Goal: Register for event/course

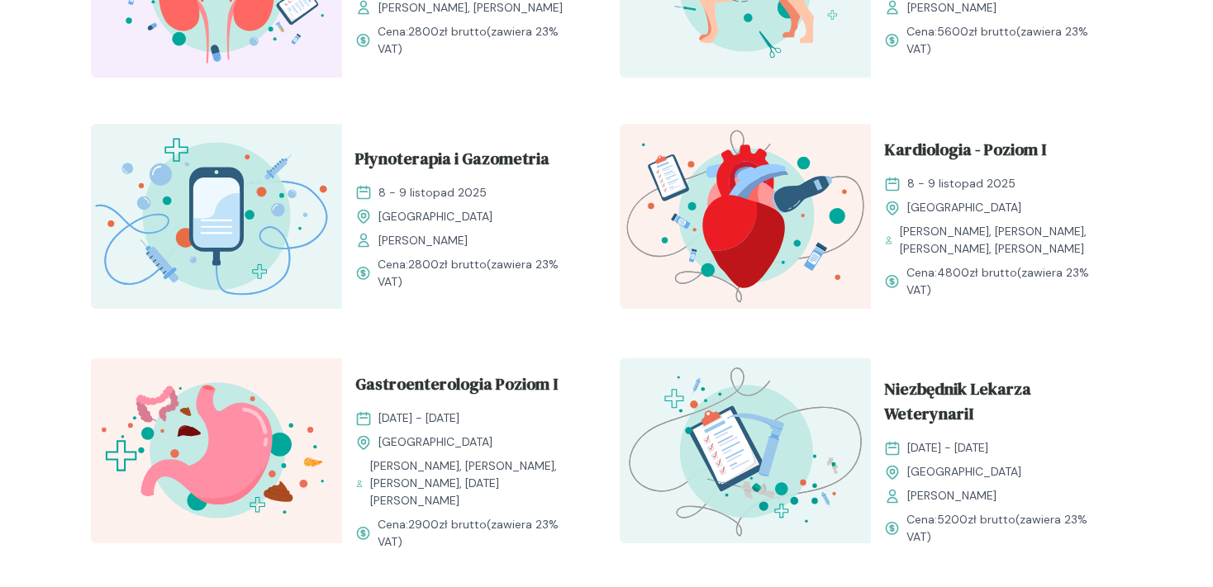
scroll to position [1047, 0]
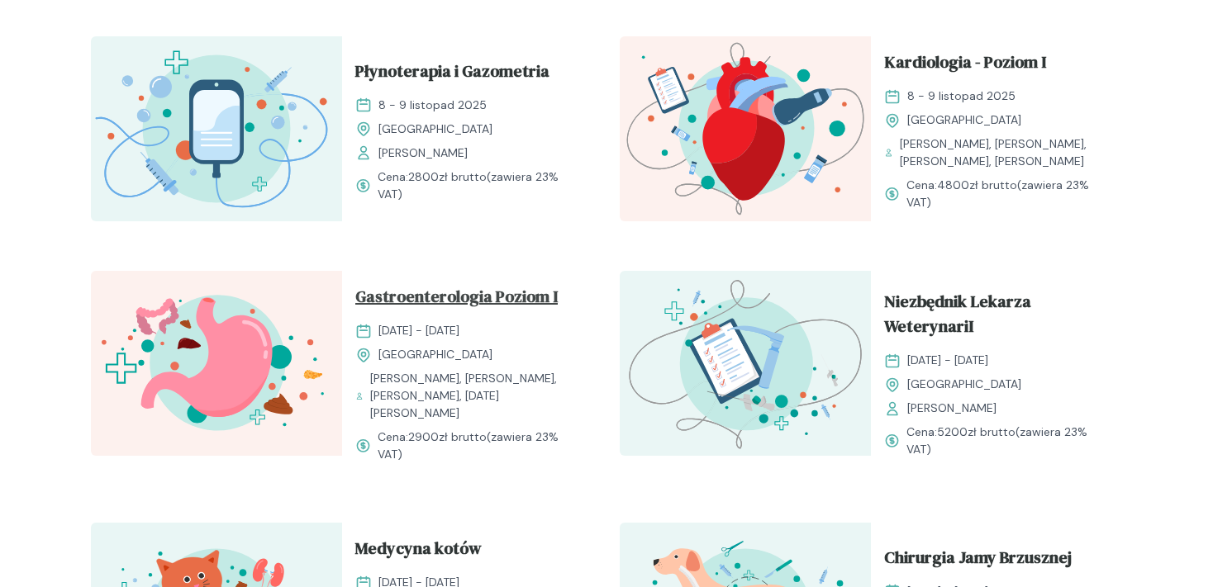
click at [451, 313] on span "Gastroenterologia Poziom I" at bounding box center [456, 299] width 202 height 31
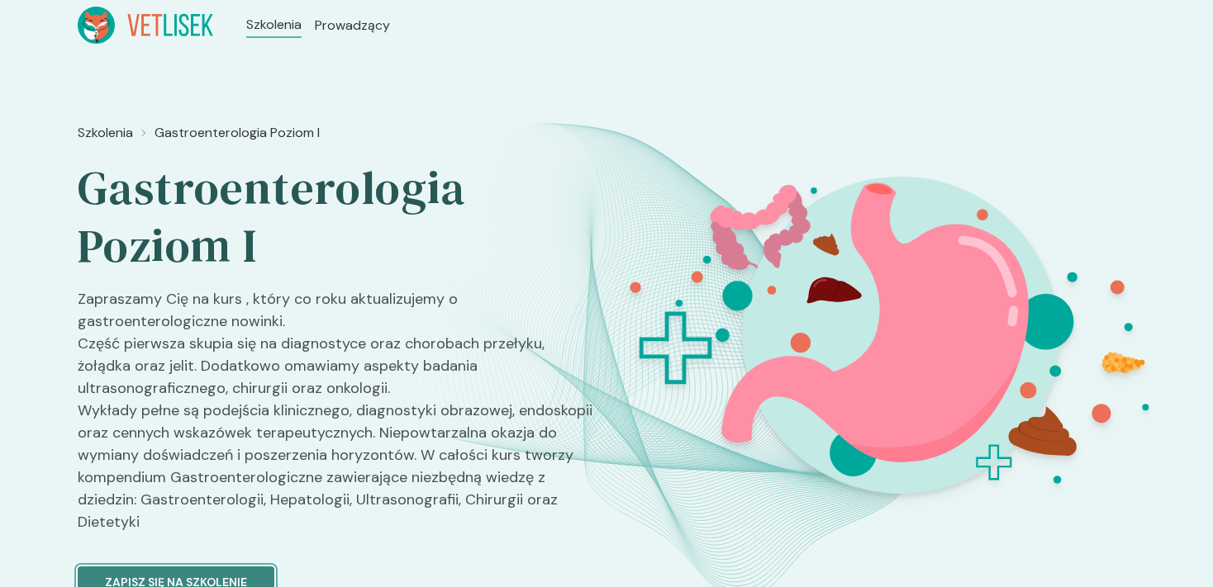
click at [162, 574] on p "Zapisz się na szkolenie" at bounding box center [176, 582] width 142 height 17
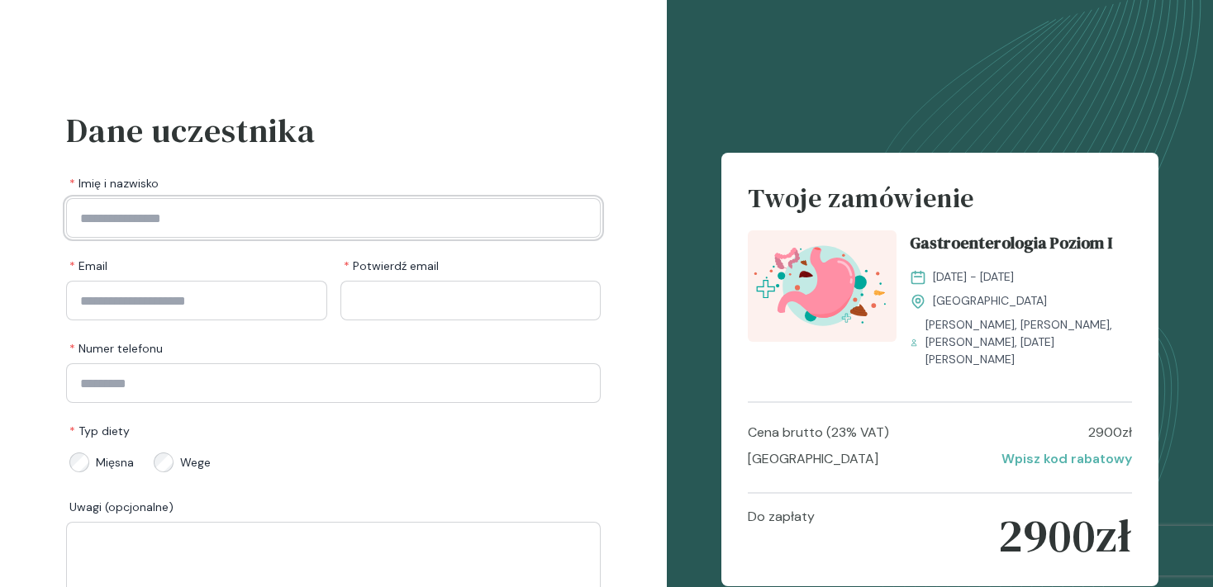
click at [184, 224] on input "Imię i nazwisko" at bounding box center [333, 218] width 535 height 40
type input "**********"
click at [233, 303] on input "Email" at bounding box center [196, 301] width 261 height 40
drag, startPoint x: 268, startPoint y: 304, endPoint x: -42, endPoint y: 322, distance: 311.2
click at [66, 321] on input "**********" at bounding box center [196, 301] width 261 height 40
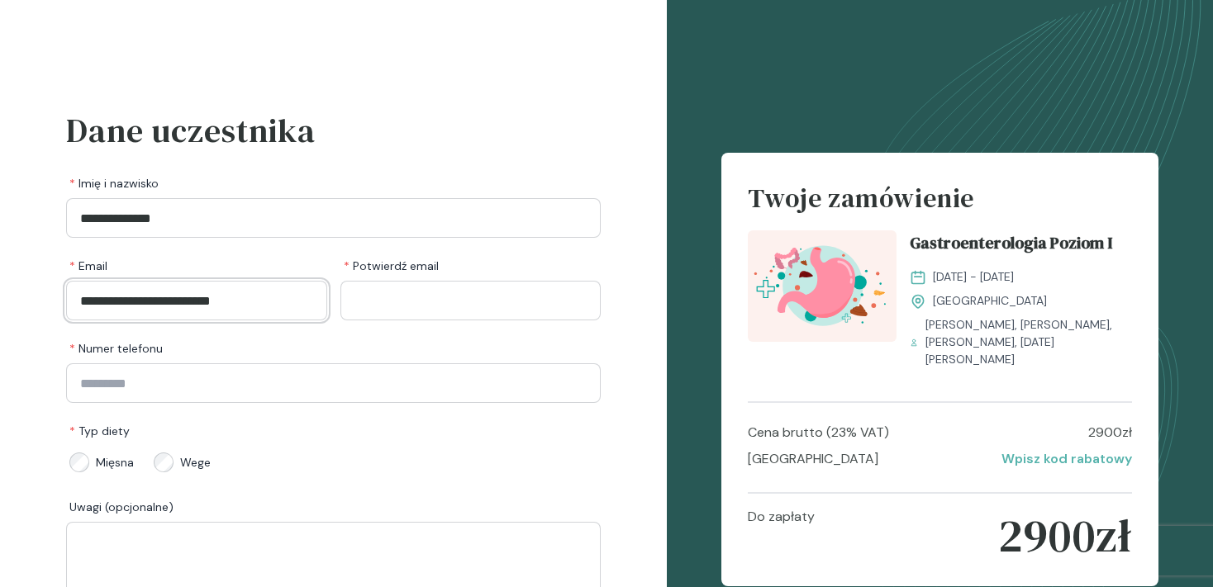
type input "**********"
click at [502, 305] on input "Potwierdź email" at bounding box center [470, 301] width 261 height 40
paste input "**********"
type input "**********"
click at [294, 392] on input "Numer telefonu" at bounding box center [333, 383] width 535 height 40
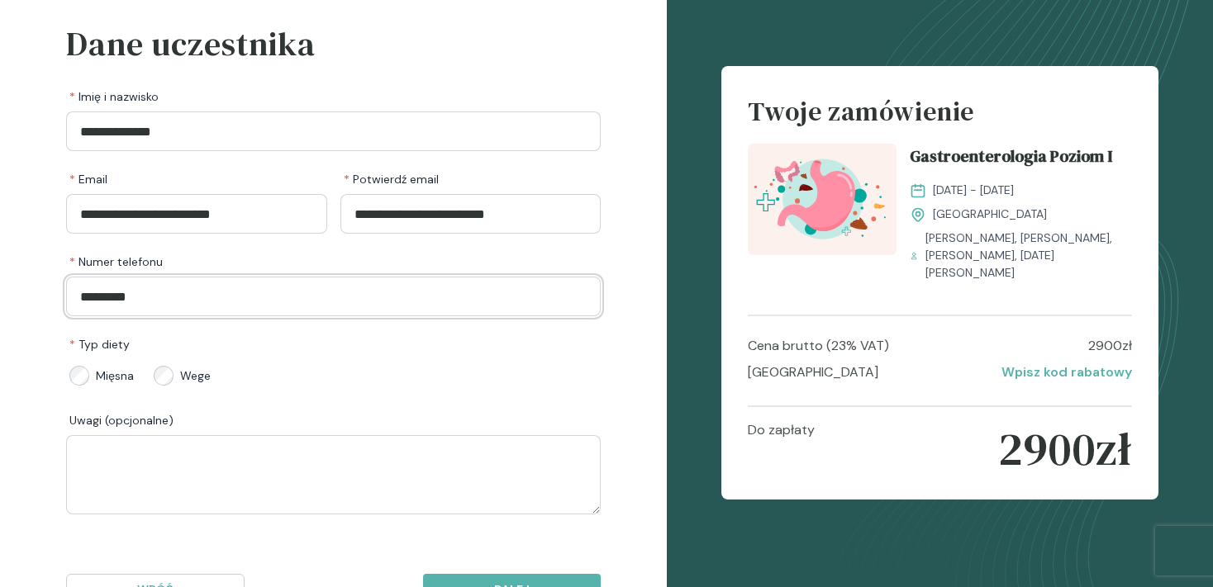
scroll to position [151, 0]
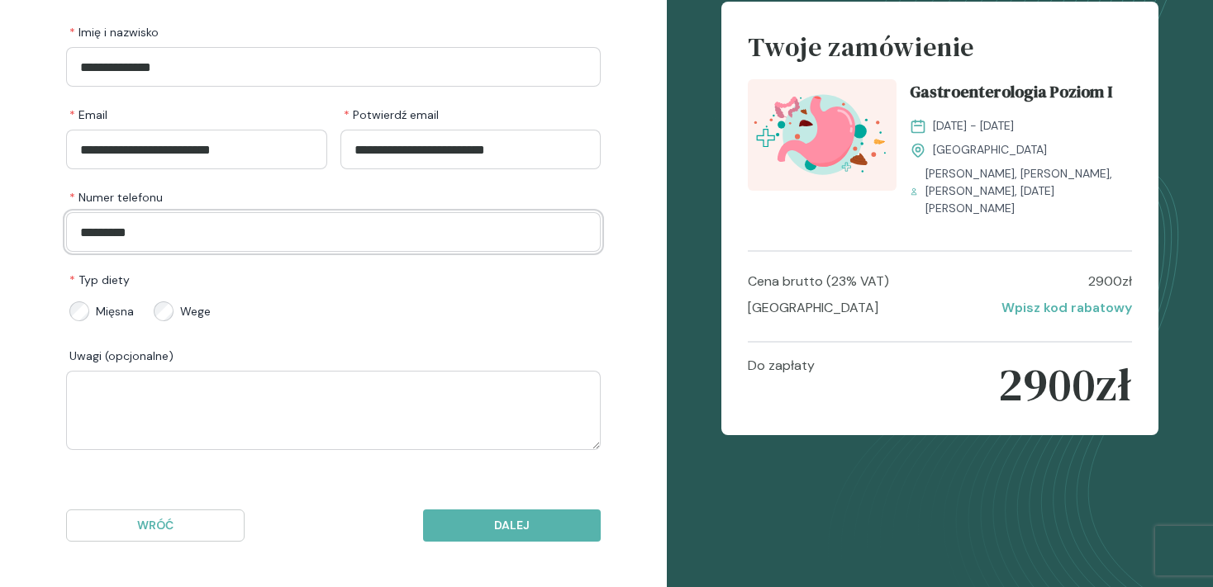
type input "*********"
click at [526, 531] on p "Dalej" at bounding box center [512, 525] width 150 height 17
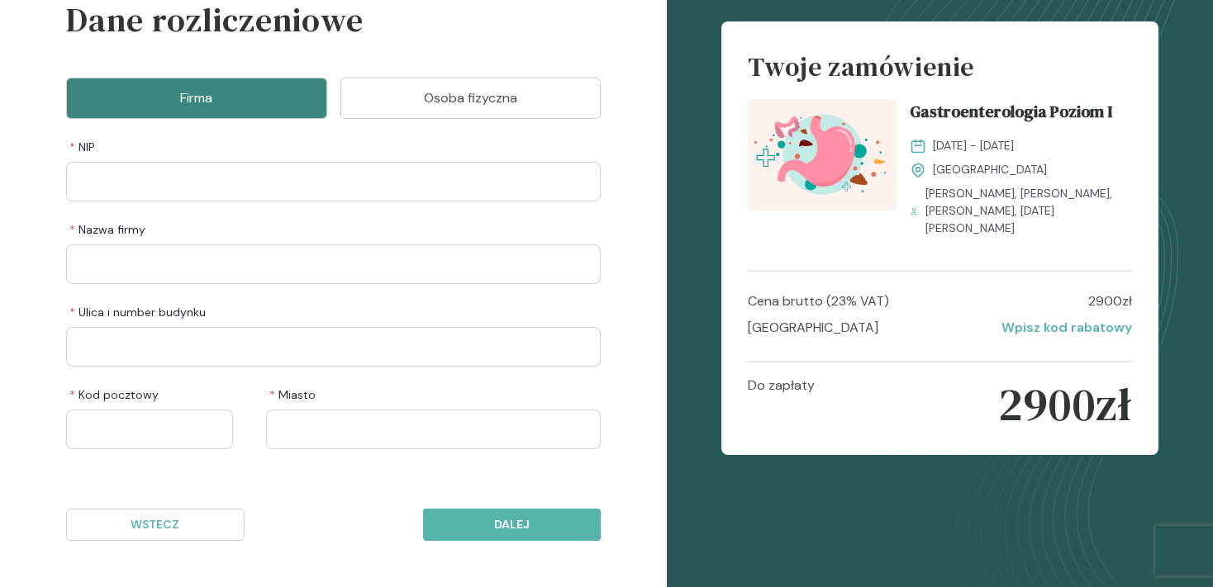
scroll to position [109, 0]
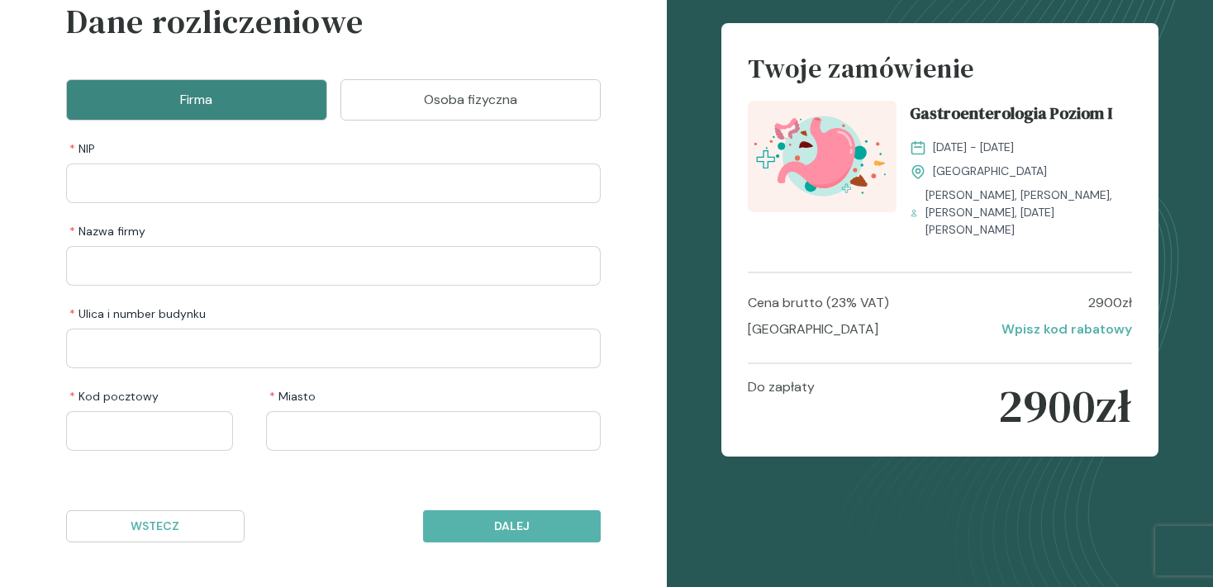
click at [453, 101] on p "Osoba fizyczna" at bounding box center [471, 100] width 220 height 20
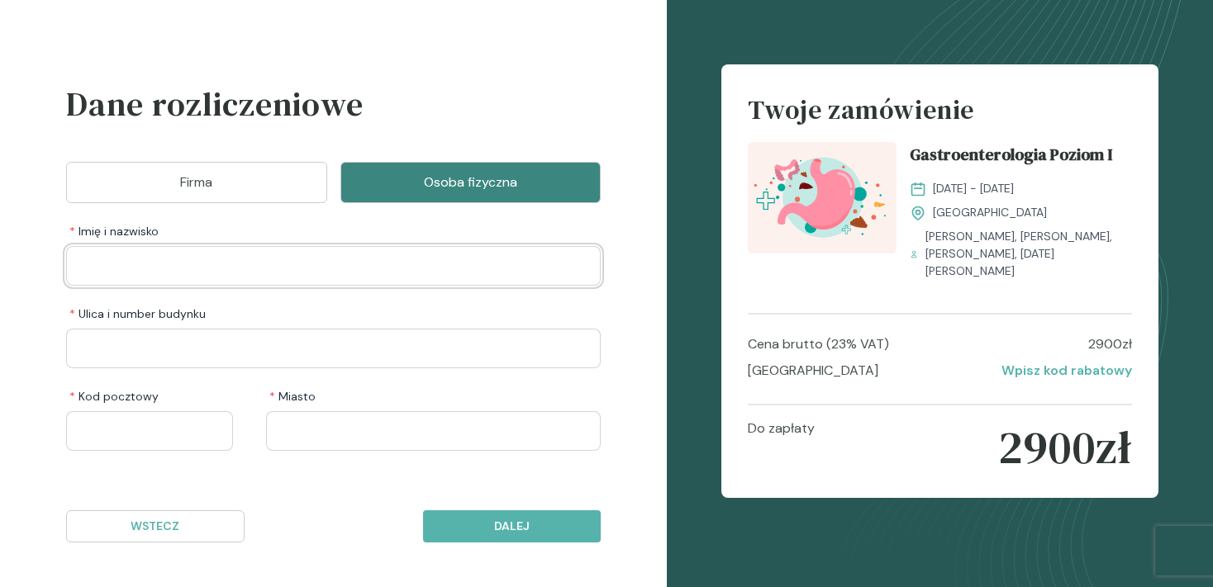
click at [154, 273] on input "Imię i nazwisko" at bounding box center [333, 266] width 535 height 40
type input "**********"
click at [118, 345] on input "Ulica i number budynku" at bounding box center [333, 349] width 535 height 40
drag, startPoint x: 185, startPoint y: 362, endPoint x: -42, endPoint y: 297, distance: 236.4
click at [66, 329] on input "**********" at bounding box center [333, 349] width 535 height 40
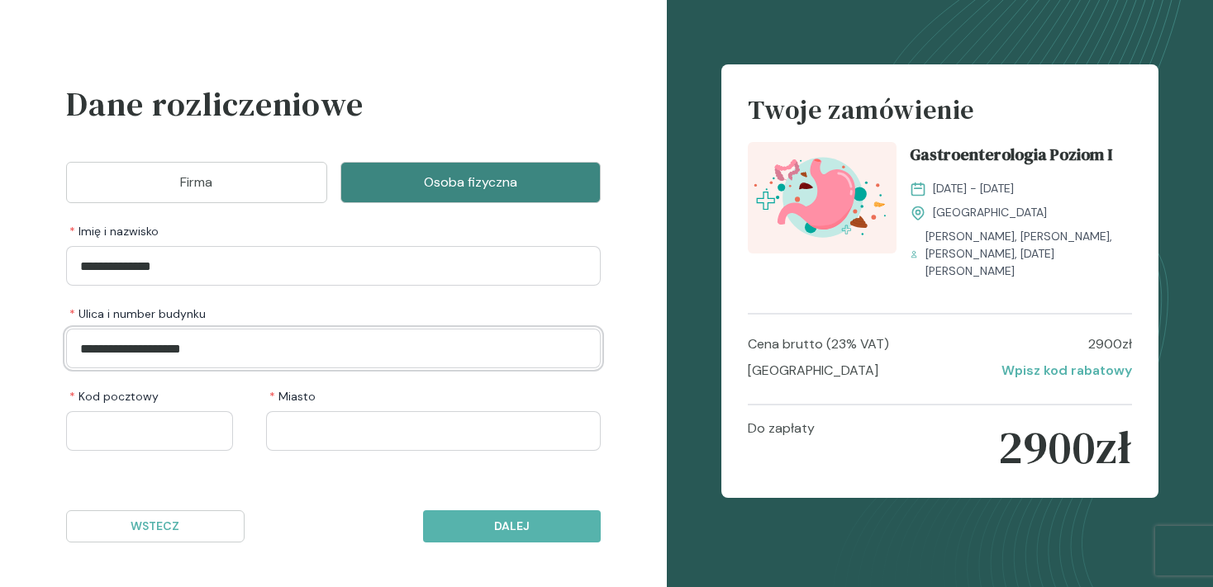
type input "**********"
click at [137, 425] on input "Kod pocztowy" at bounding box center [149, 431] width 167 height 40
type input "******"
click at [312, 443] on input "Miasto" at bounding box center [433, 431] width 335 height 40
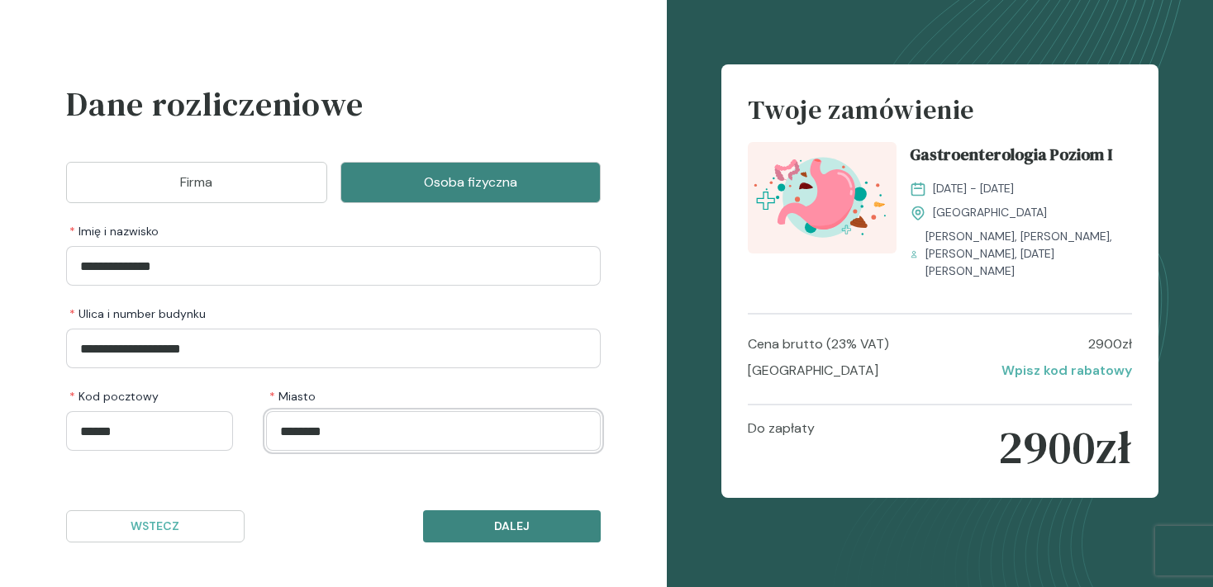
type input "********"
click at [528, 520] on p "Dalej" at bounding box center [512, 526] width 150 height 17
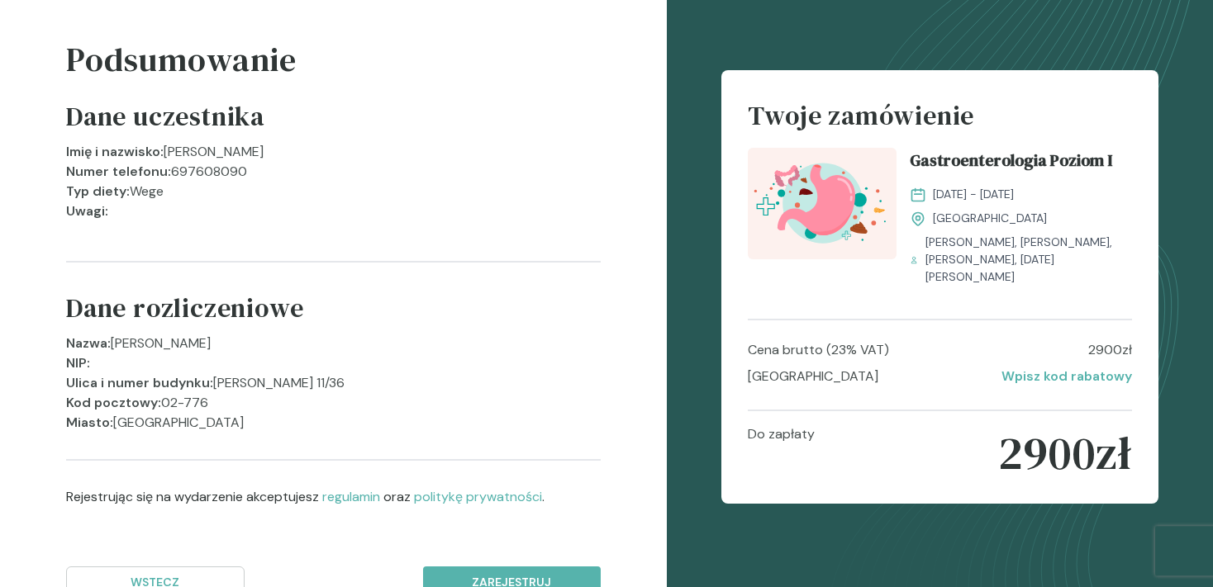
scroll to position [127, 0]
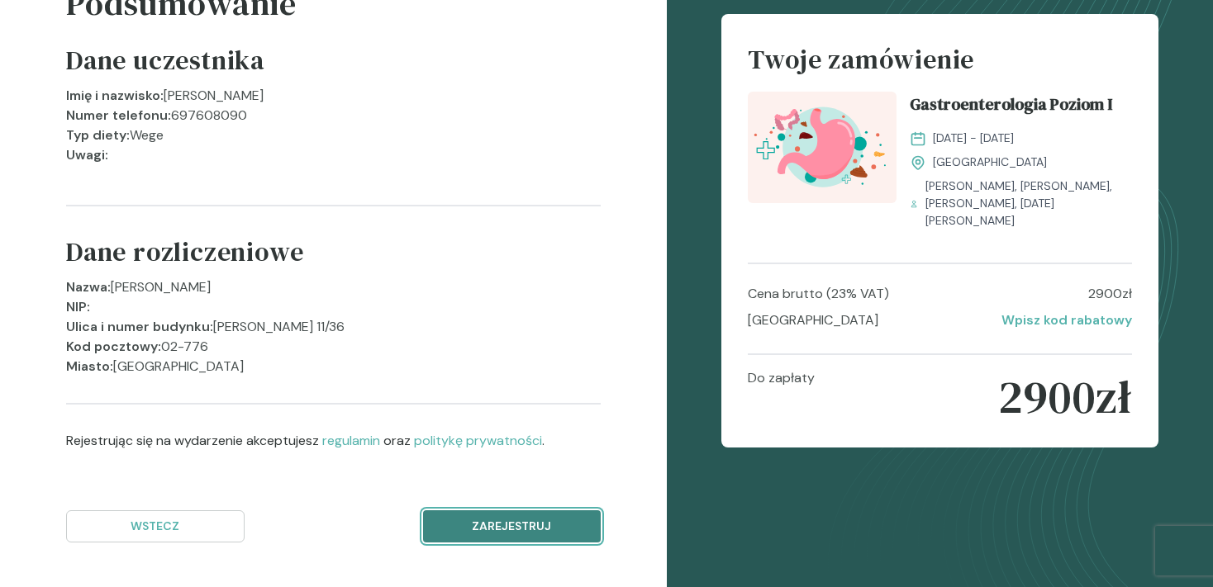
click at [546, 534] on p "Zarejestruj" at bounding box center [512, 526] width 150 height 17
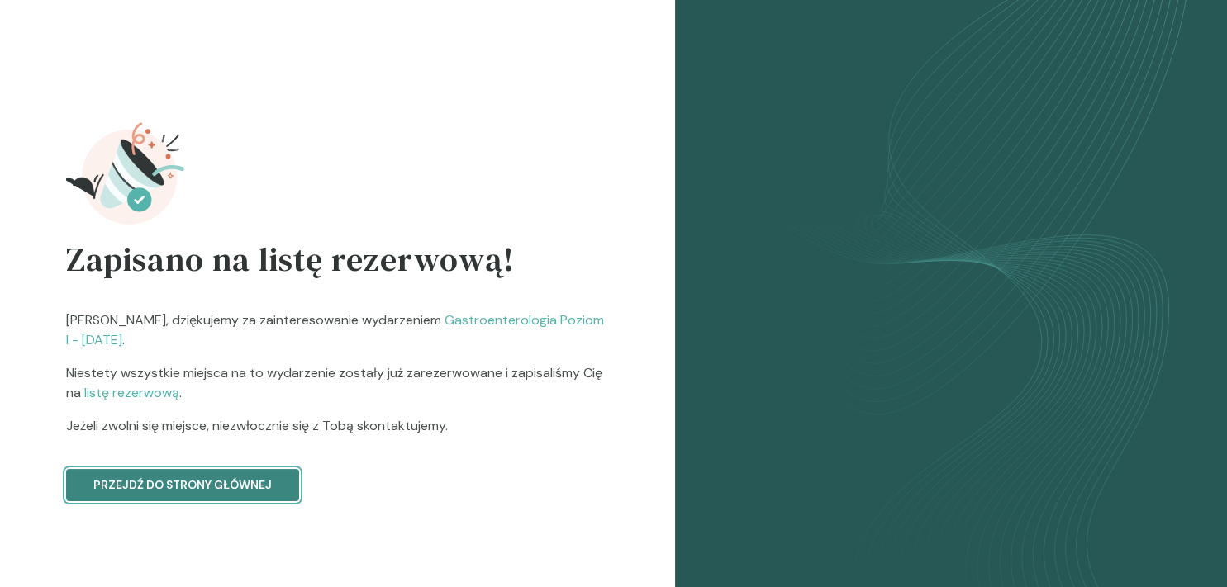
click at [213, 487] on p "Przejdź do strony głównej" at bounding box center [182, 485] width 178 height 17
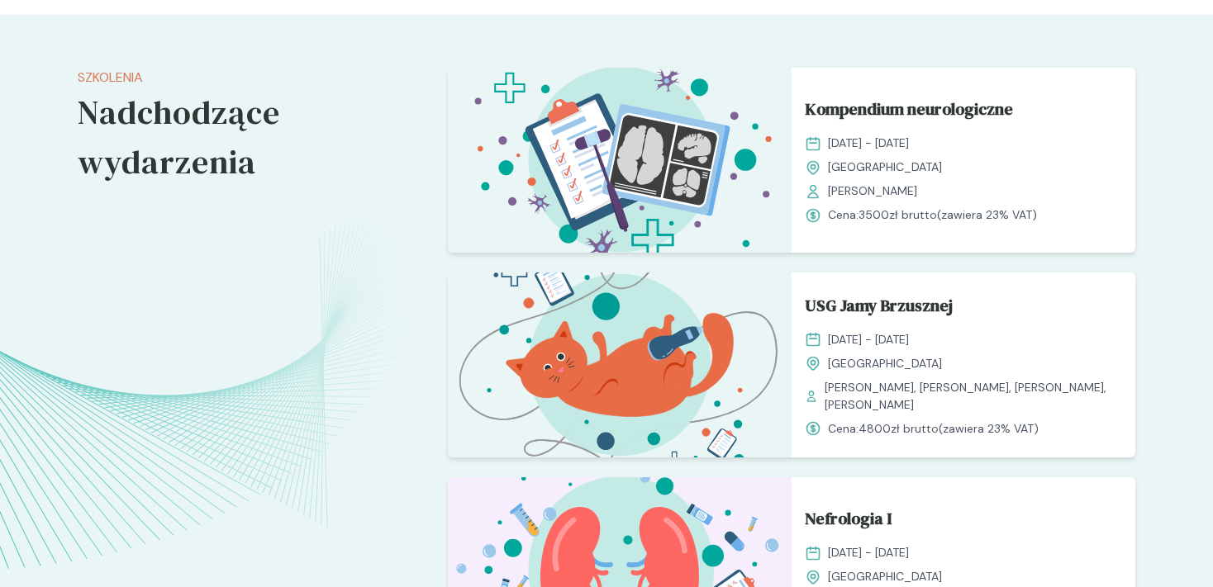
scroll to position [1570, 0]
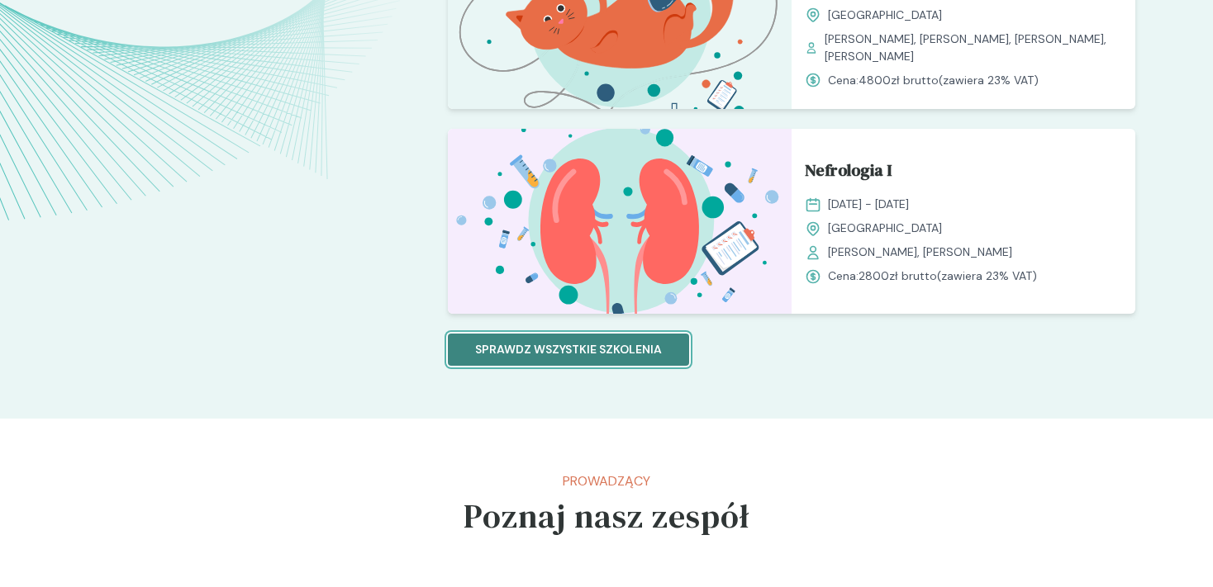
click at [554, 359] on button "Sprawdz wszystkie szkolenia" at bounding box center [568, 350] width 241 height 32
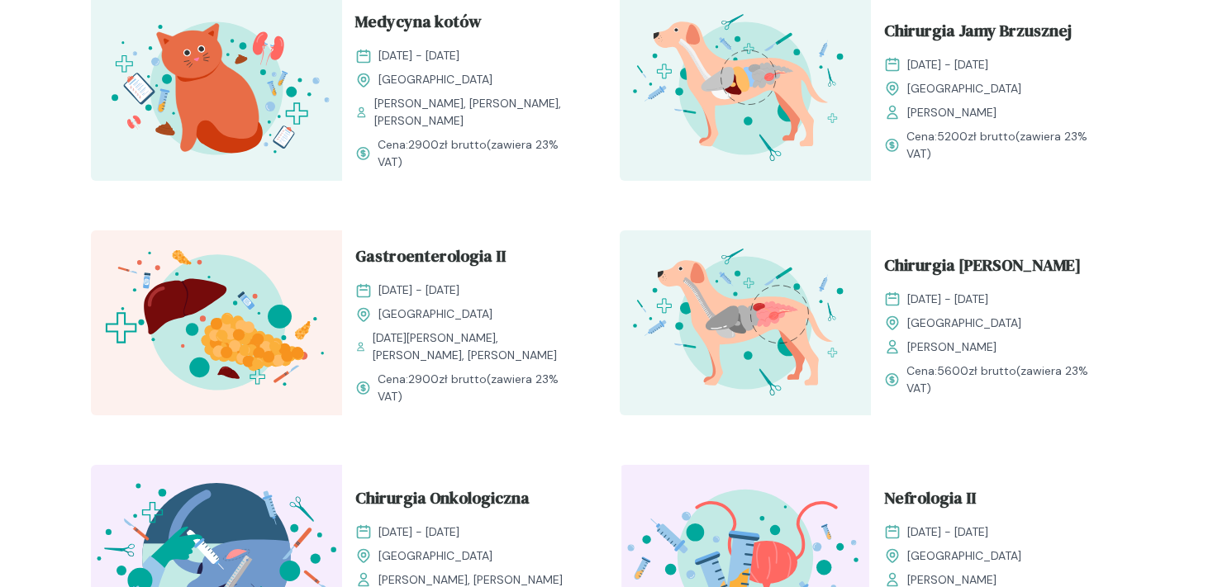
scroll to position [1570, 0]
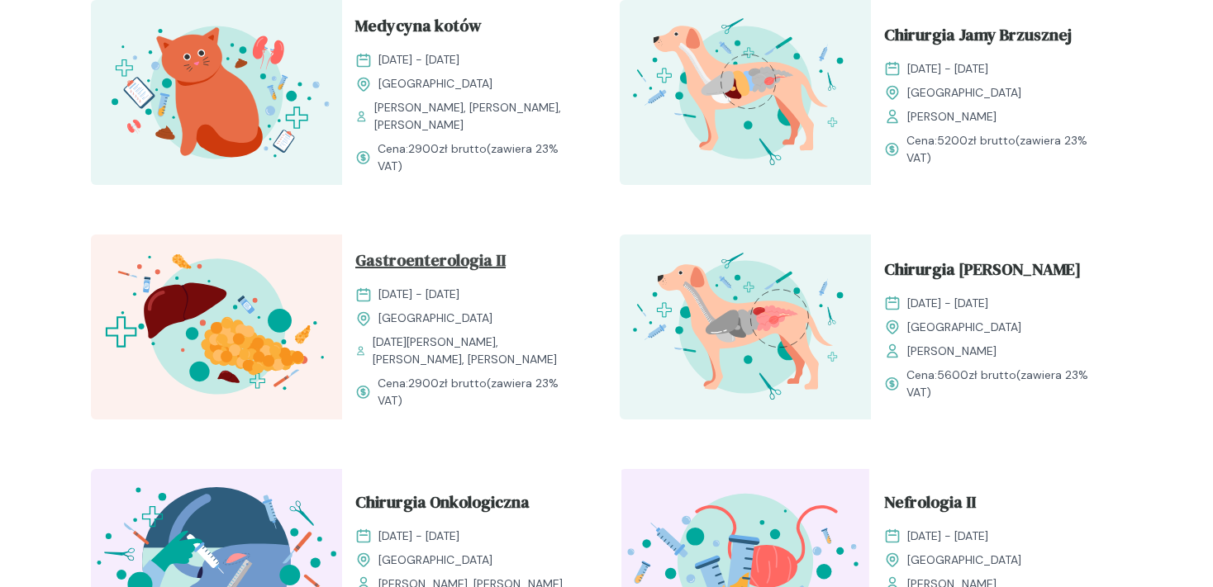
click at [472, 248] on span "Gastroenterologia II" at bounding box center [430, 263] width 150 height 31
click at [460, 256] on span "Gastroenterologia II" at bounding box center [430, 263] width 150 height 31
drag, startPoint x: 263, startPoint y: 299, endPoint x: 305, endPoint y: 286, distance: 44.2
click at [264, 299] on img at bounding box center [216, 327] width 251 height 185
click at [411, 249] on span "Gastroenterologia II" at bounding box center [430, 263] width 150 height 31
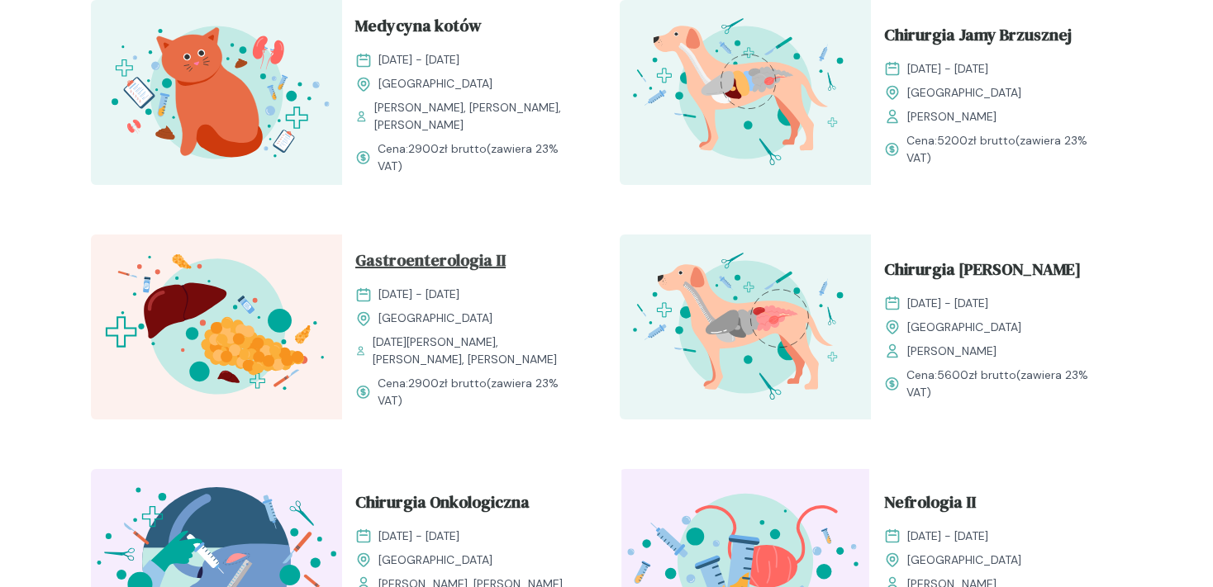
drag, startPoint x: 411, startPoint y: 248, endPoint x: 613, endPoint y: 164, distance: 218.5
click at [412, 248] on span "Gastroenterologia II" at bounding box center [430, 263] width 150 height 31
click at [998, 26] on span "Chirurgia Jamy Brzusznej" at bounding box center [978, 37] width 188 height 31
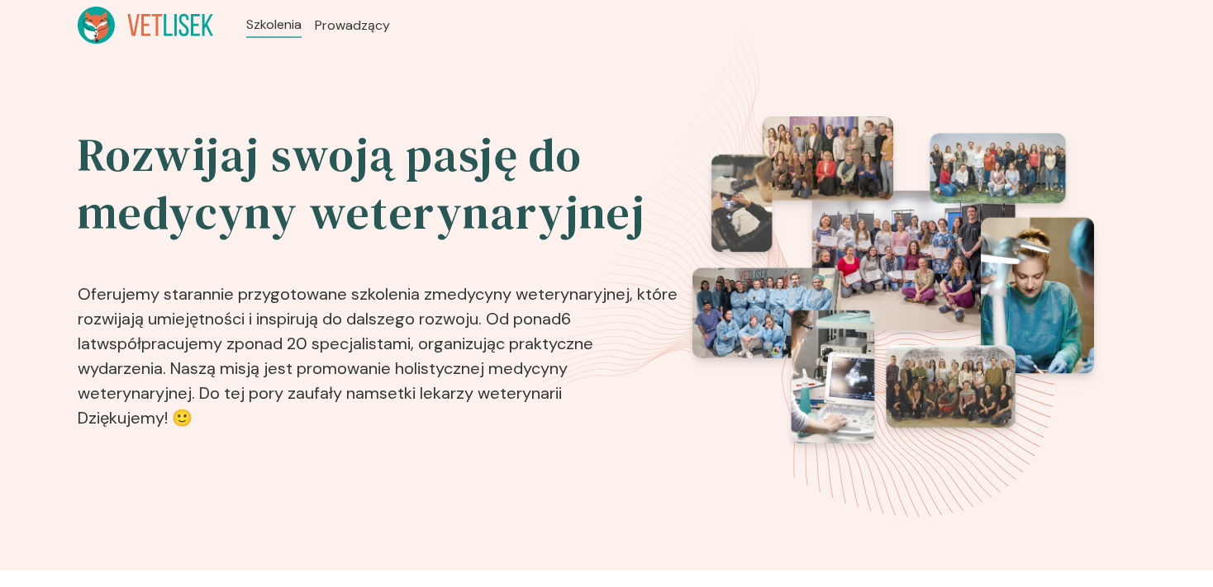
scroll to position [1570, 0]
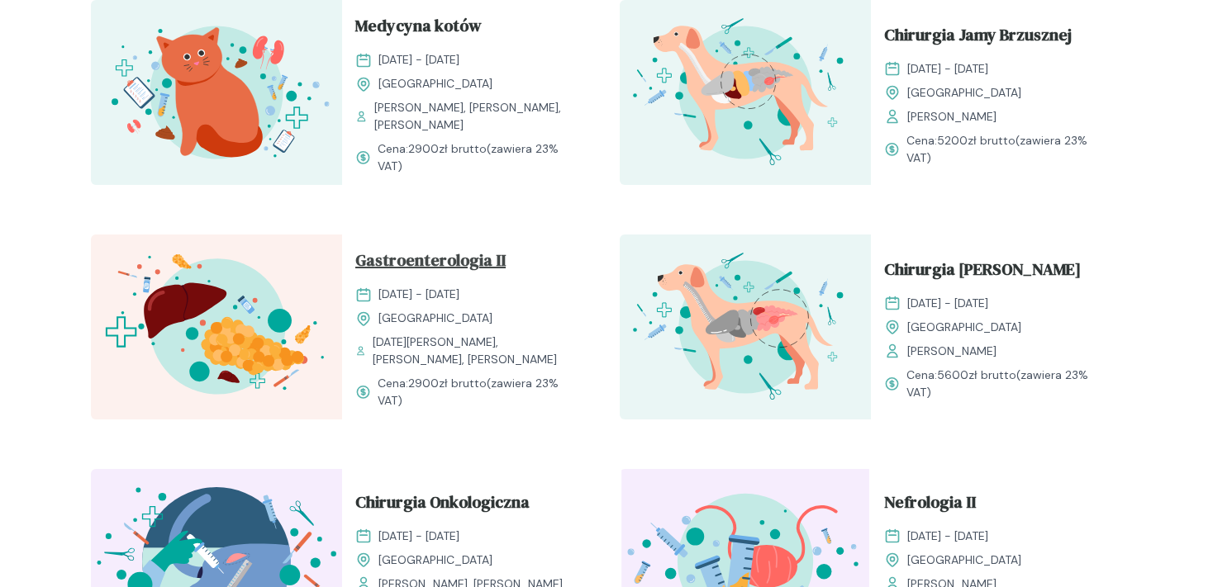
click at [478, 255] on span "Gastroenterologia II" at bounding box center [430, 263] width 150 height 31
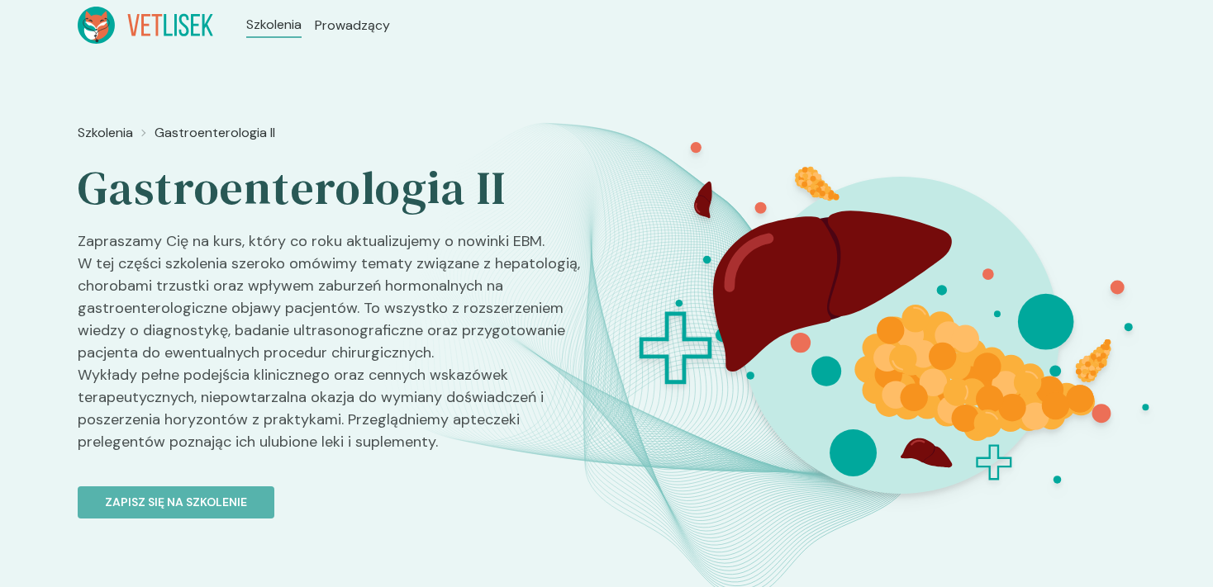
click at [1036, 252] on img at bounding box center [898, 336] width 587 height 440
click at [221, 511] on p "Zapisz się na szkolenie" at bounding box center [176, 502] width 142 height 17
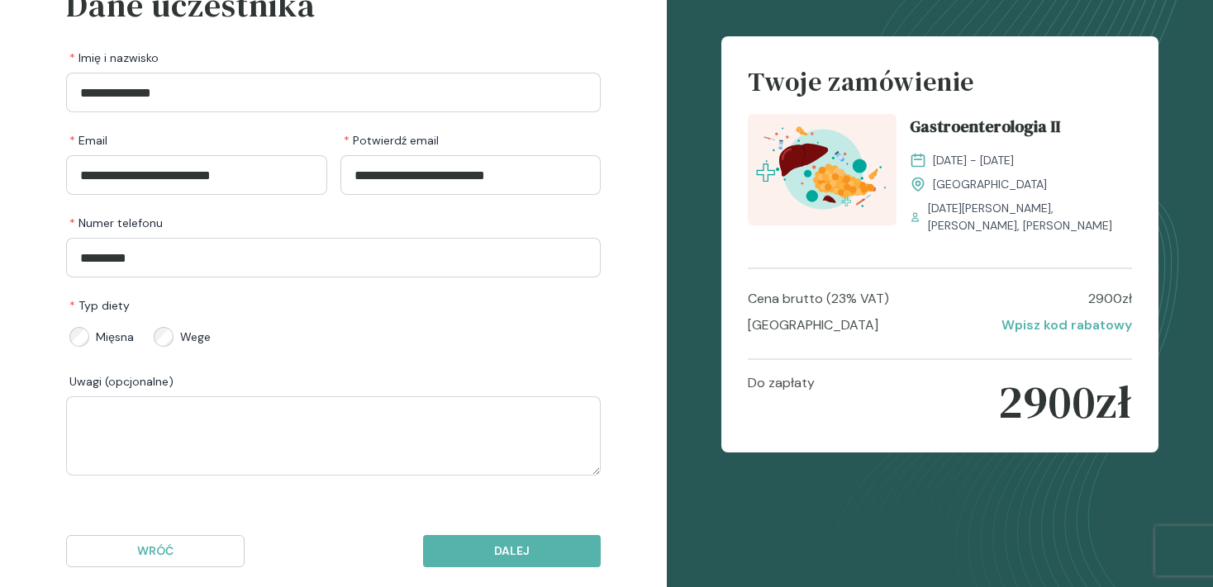
scroll to position [151, 0]
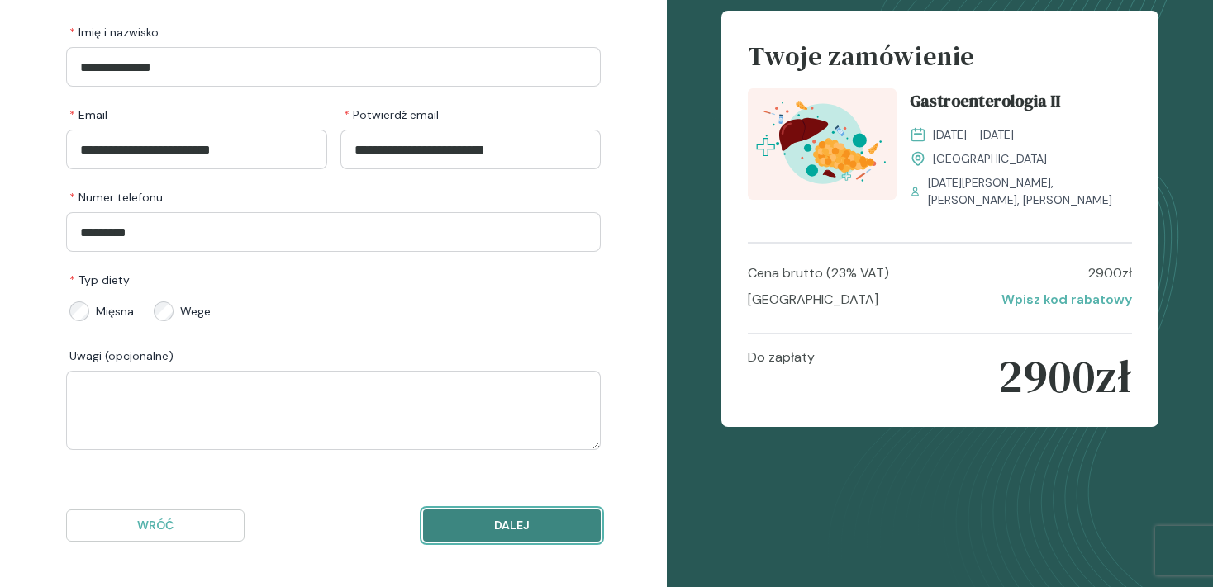
click at [528, 531] on p "Dalej" at bounding box center [512, 525] width 150 height 17
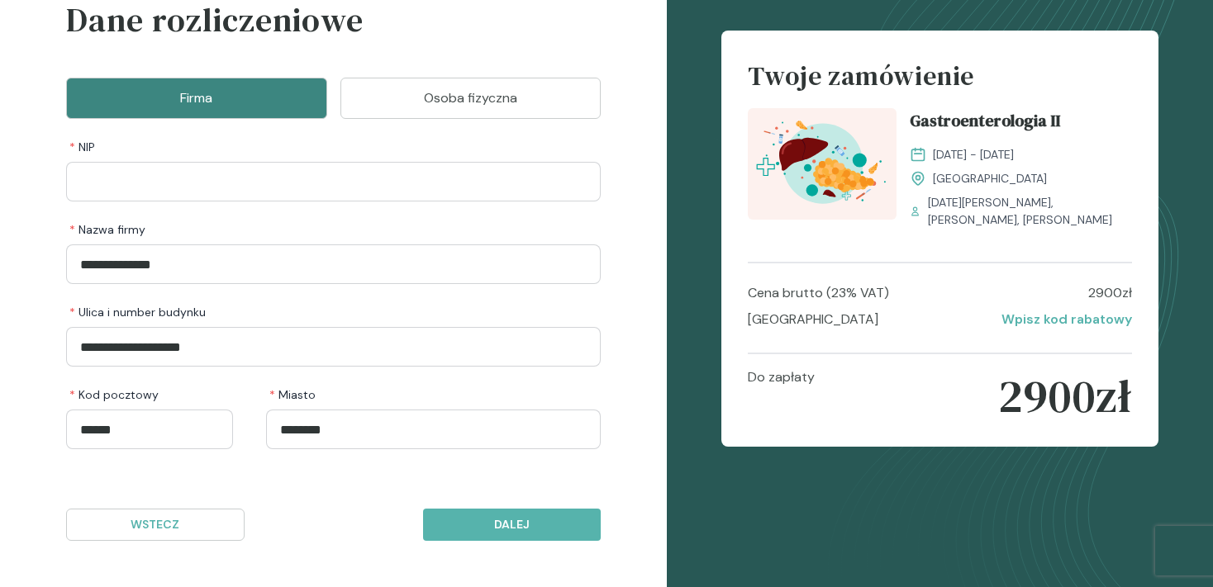
scroll to position [109, 0]
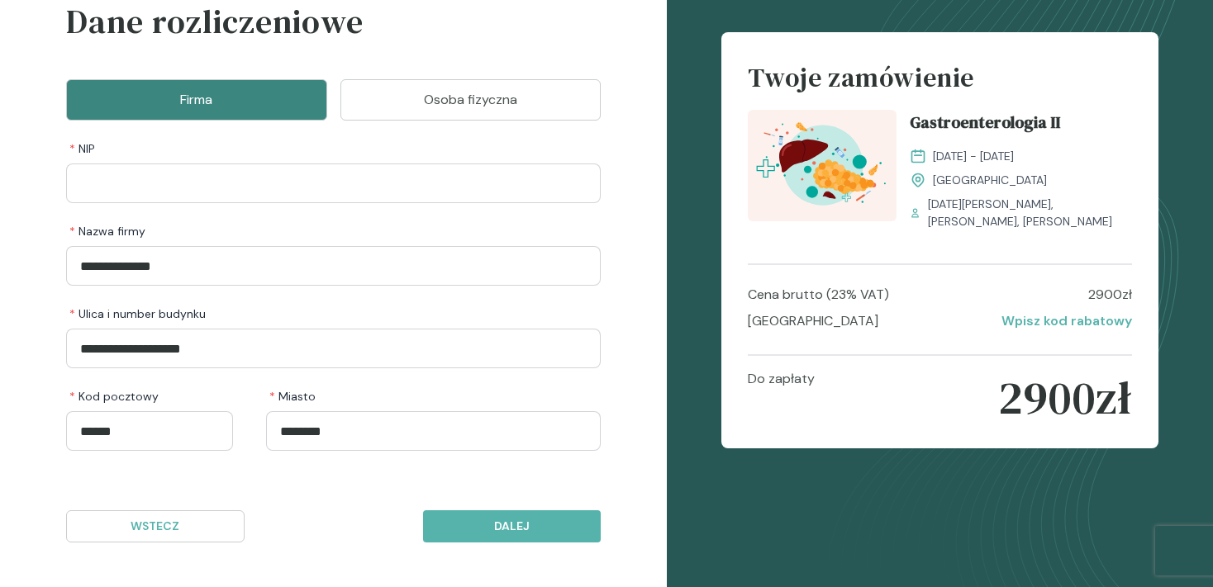
click at [433, 81] on button "Osoba fizyczna" at bounding box center [470, 99] width 261 height 41
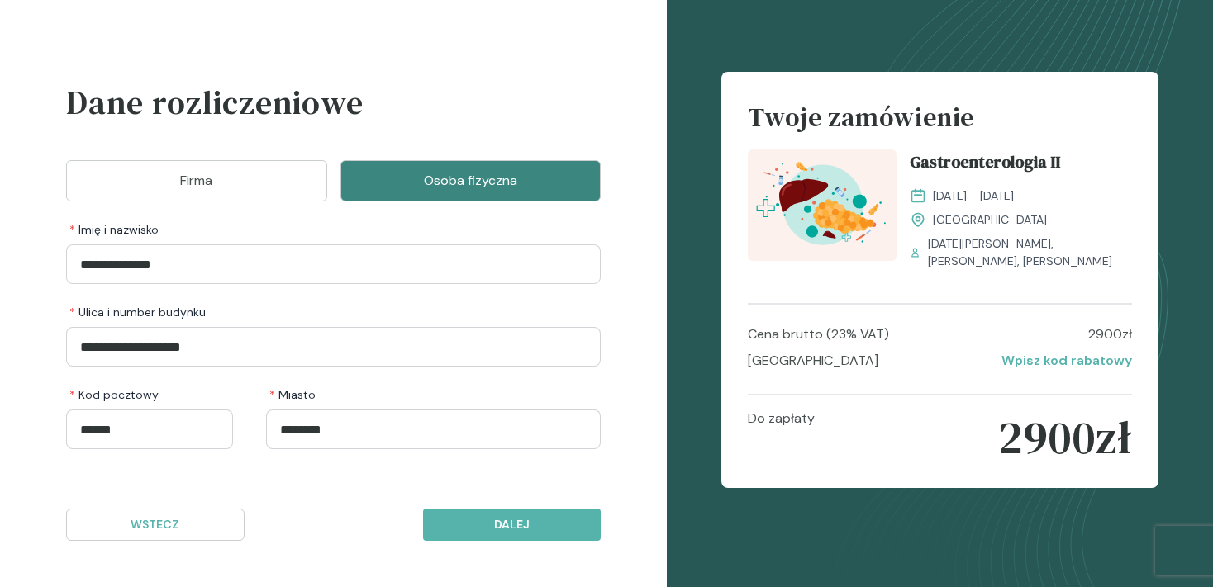
scroll to position [26, 0]
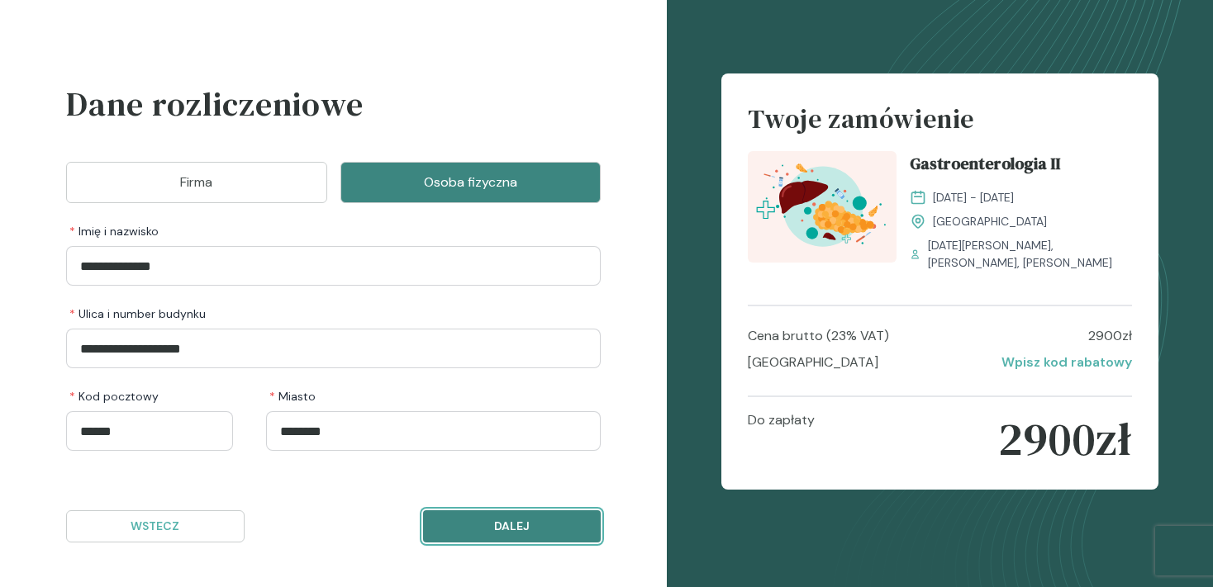
click at [564, 525] on p "Dalej" at bounding box center [512, 526] width 150 height 17
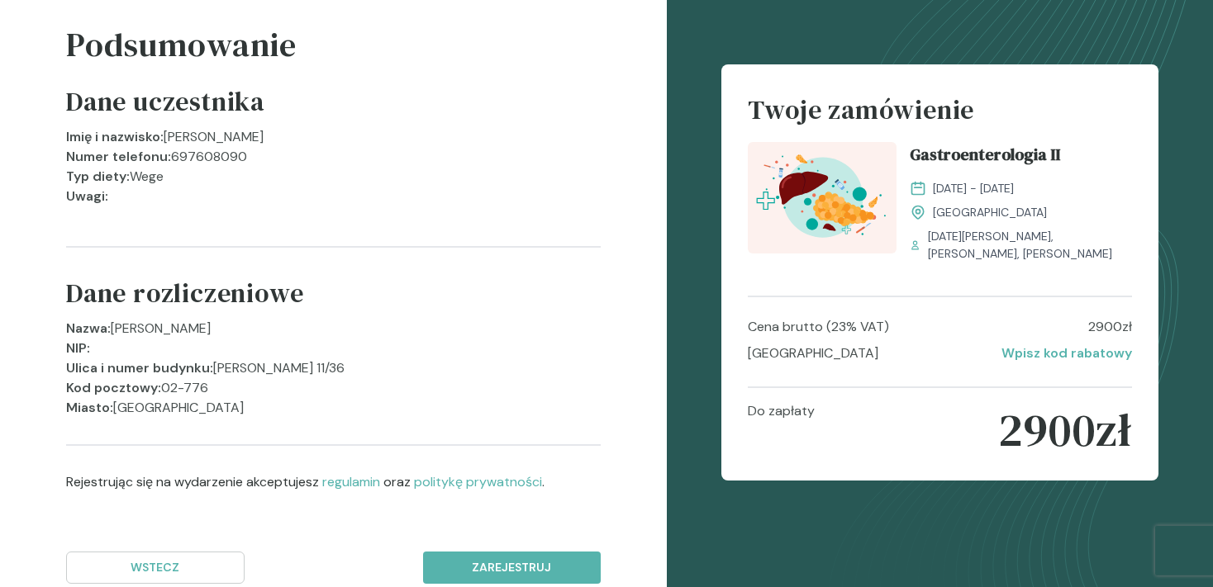
scroll to position [127, 0]
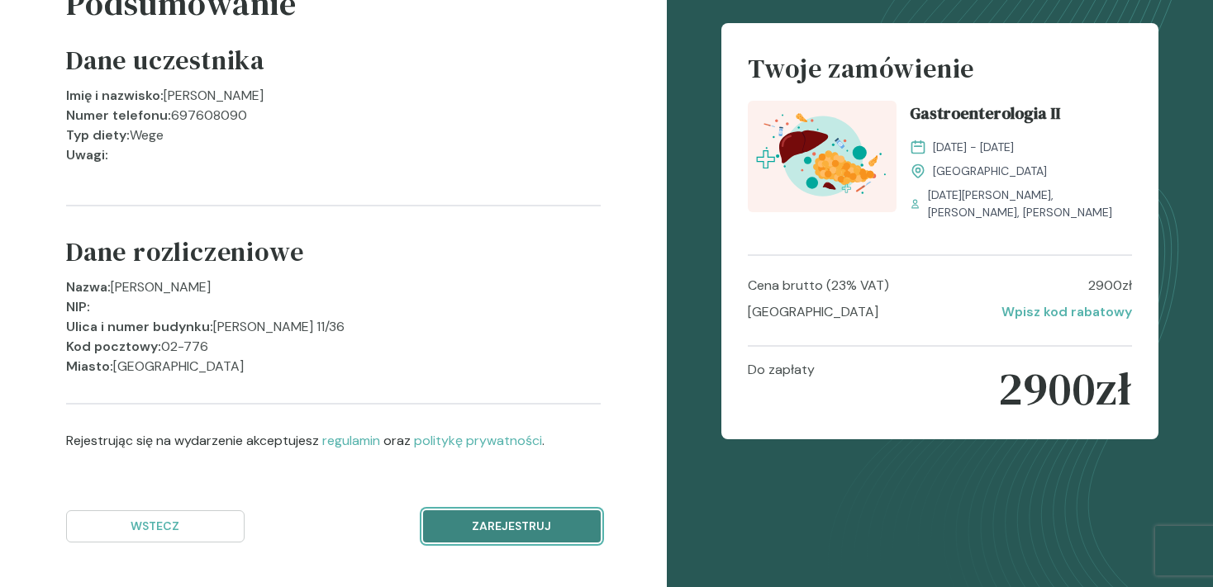
click at [539, 520] on p "Zarejestruj" at bounding box center [512, 526] width 150 height 17
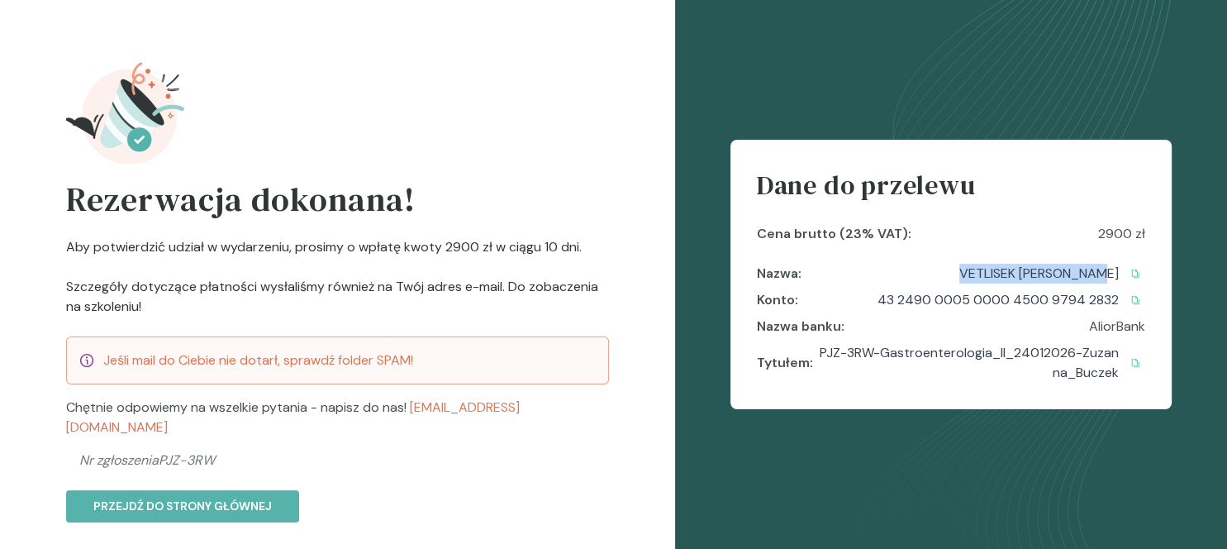
drag, startPoint x: 989, startPoint y: 269, endPoint x: 1126, endPoint y: 276, distance: 137.3
click at [1126, 276] on div "Nazwa : VETLISEK [PERSON_NAME] Skopiowane!" at bounding box center [951, 266] width 389 height 33
copy p "VETLISEK [PERSON_NAME]"
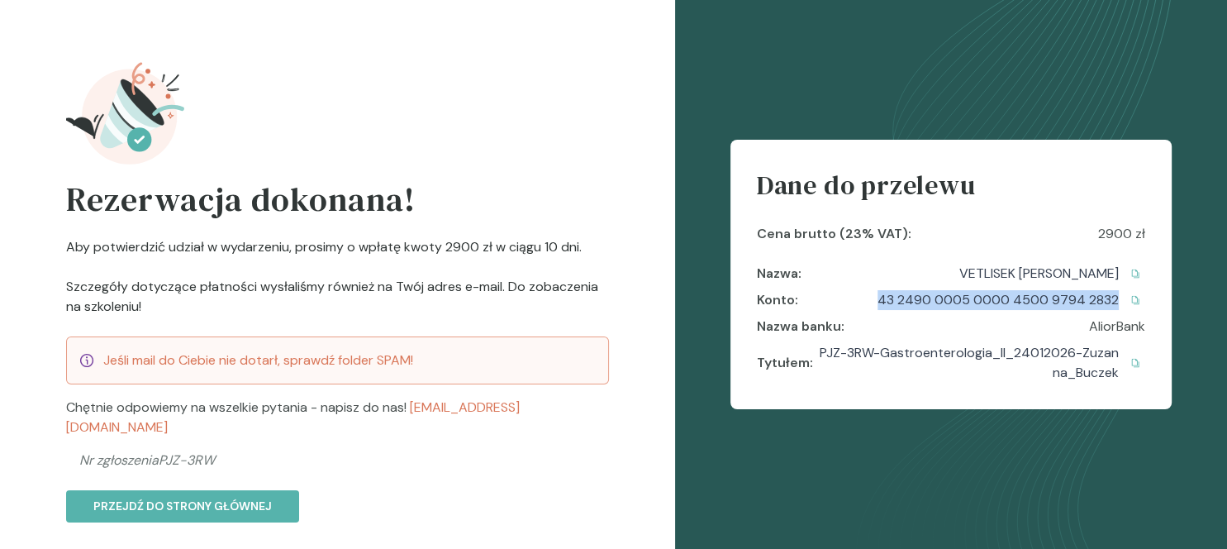
drag, startPoint x: 880, startPoint y: 300, endPoint x: 1118, endPoint y: 302, distance: 237.9
click at [1118, 302] on div "Konto : 43 2490 0005 0000 4500 9794 2832 Skopiowane!" at bounding box center [951, 300] width 389 height 20
copy p "43 2490 0005 0000 4500 9794 2832"
click at [1019, 489] on icon at bounding box center [951, 274] width 552 height 549
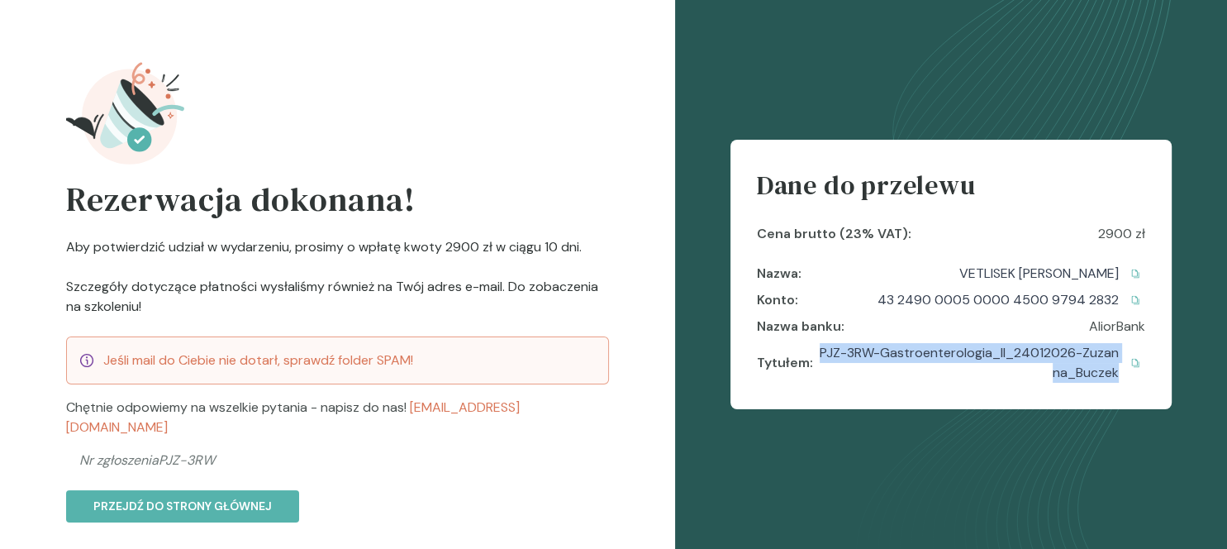
drag, startPoint x: 827, startPoint y: 351, endPoint x: 1122, endPoint y: 389, distance: 297.4
click at [1122, 389] on div "Dane do przelewu Cena brutto (23% VAT) : 2900 zł Nazwa : VETLISEK [PERSON_NAME]…" at bounding box center [951, 274] width 442 height 269
copy p "PJZ-3RW-Gastroenterologia_II_24012026-Zuzanna_Buczek"
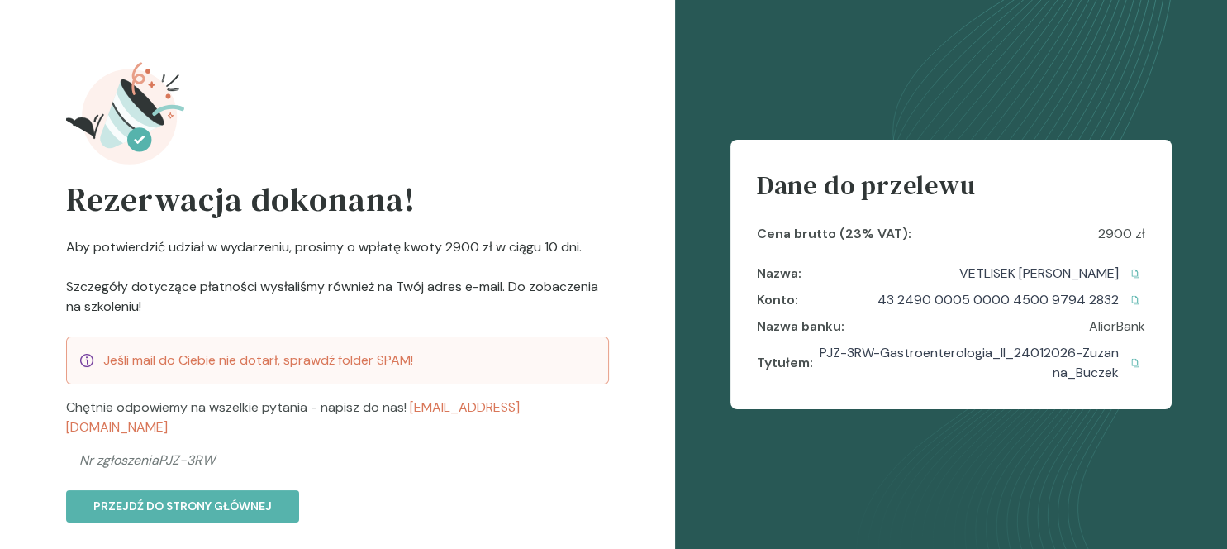
click at [801, 462] on icon at bounding box center [951, 274] width 552 height 549
drag, startPoint x: 1102, startPoint y: 233, endPoint x: 1131, endPoint y: 234, distance: 28.9
click at [1131, 234] on p "2900 zł" at bounding box center [1121, 234] width 47 height 20
copy p "2900"
click at [1005, 460] on icon at bounding box center [951, 274] width 552 height 549
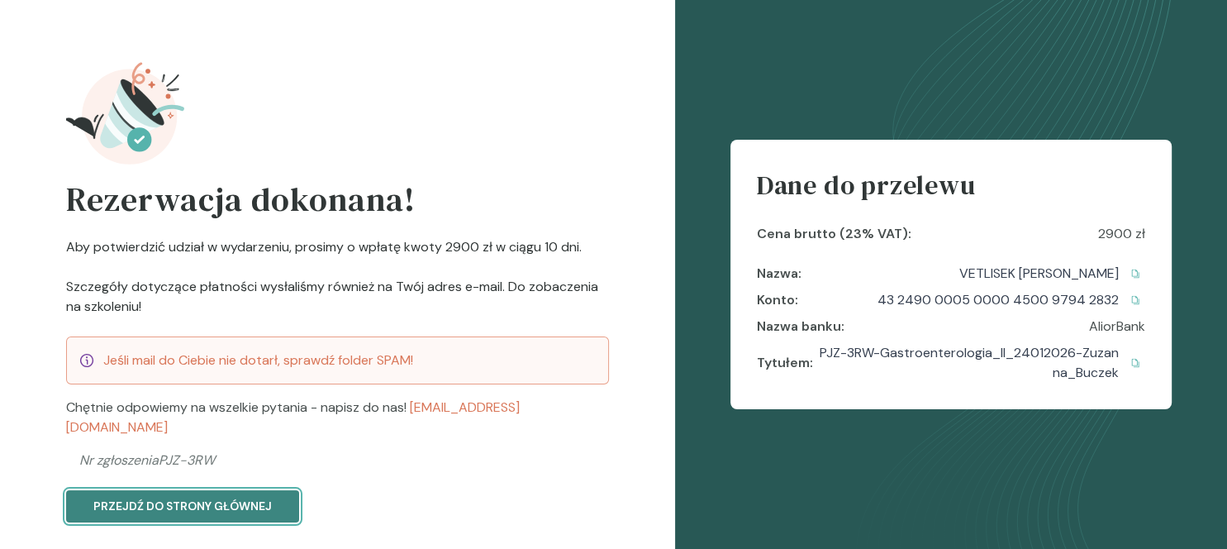
click at [256, 497] on p "Przejdź do strony głównej" at bounding box center [182, 505] width 178 height 17
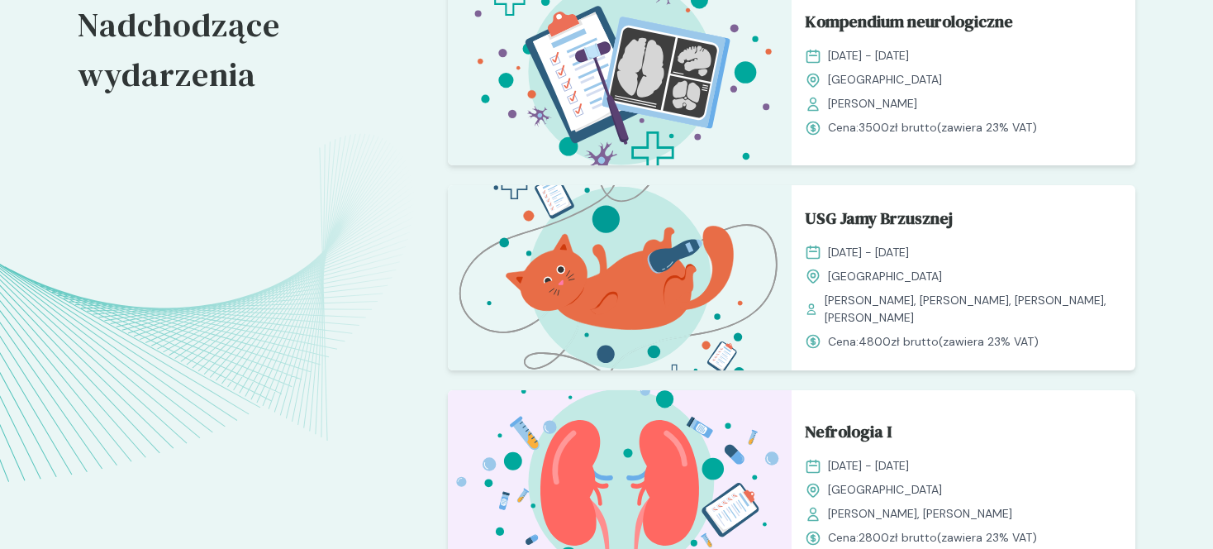
scroll to position [1657, 0]
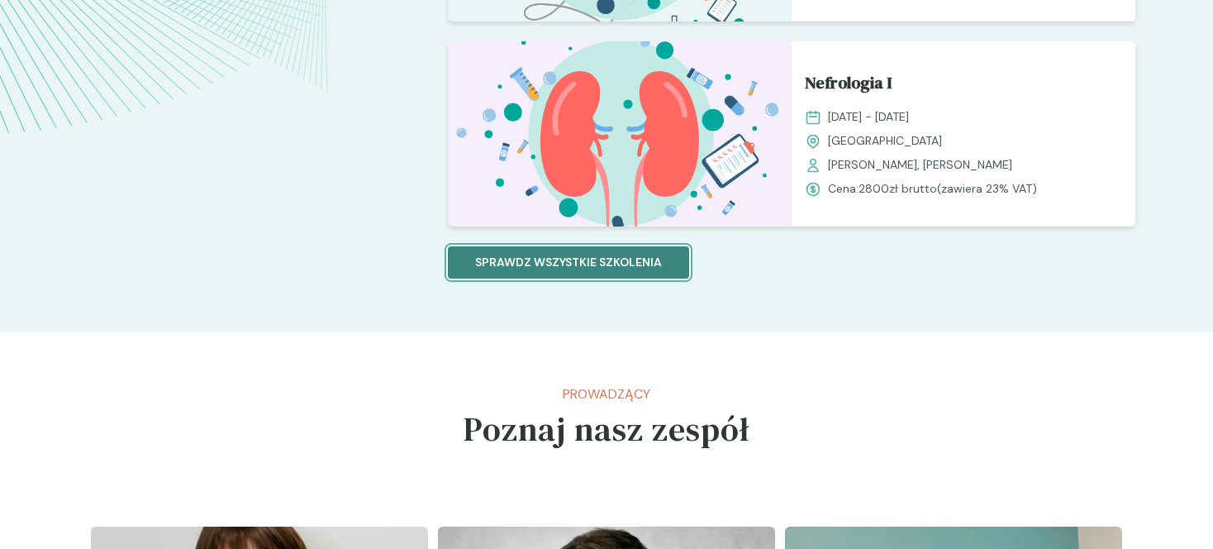
click at [656, 273] on button "Sprawdz wszystkie szkolenia" at bounding box center [568, 262] width 241 height 32
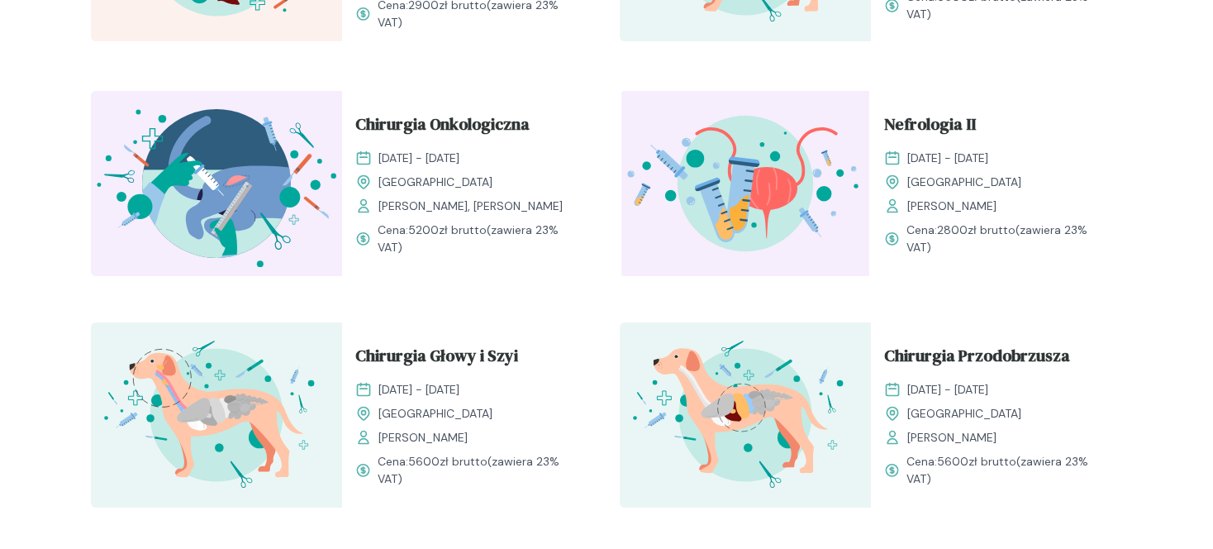
scroll to position [2006, 0]
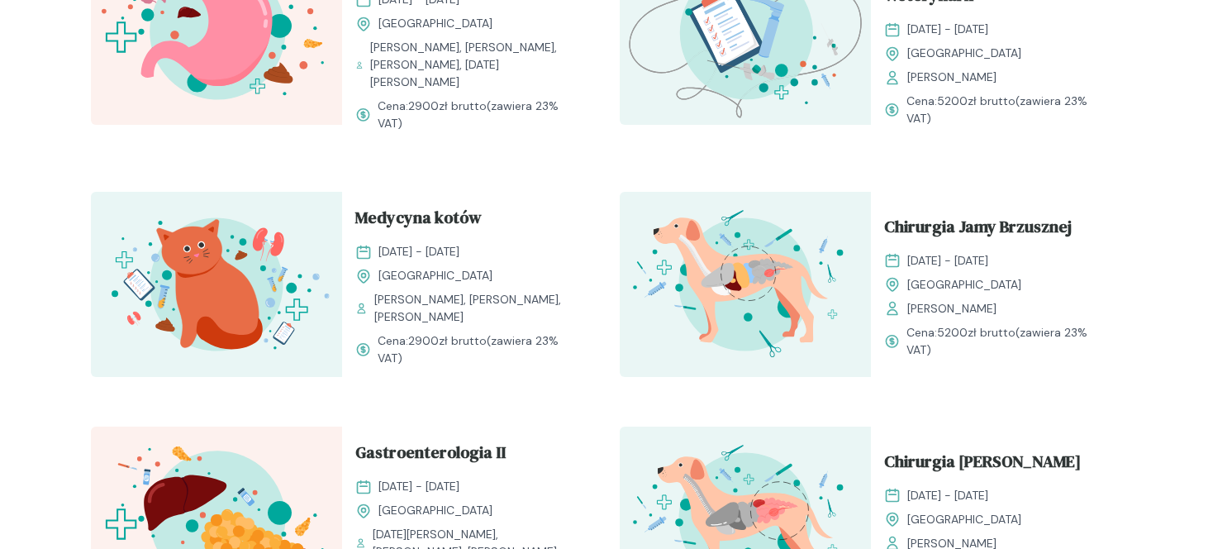
scroll to position [1395, 0]
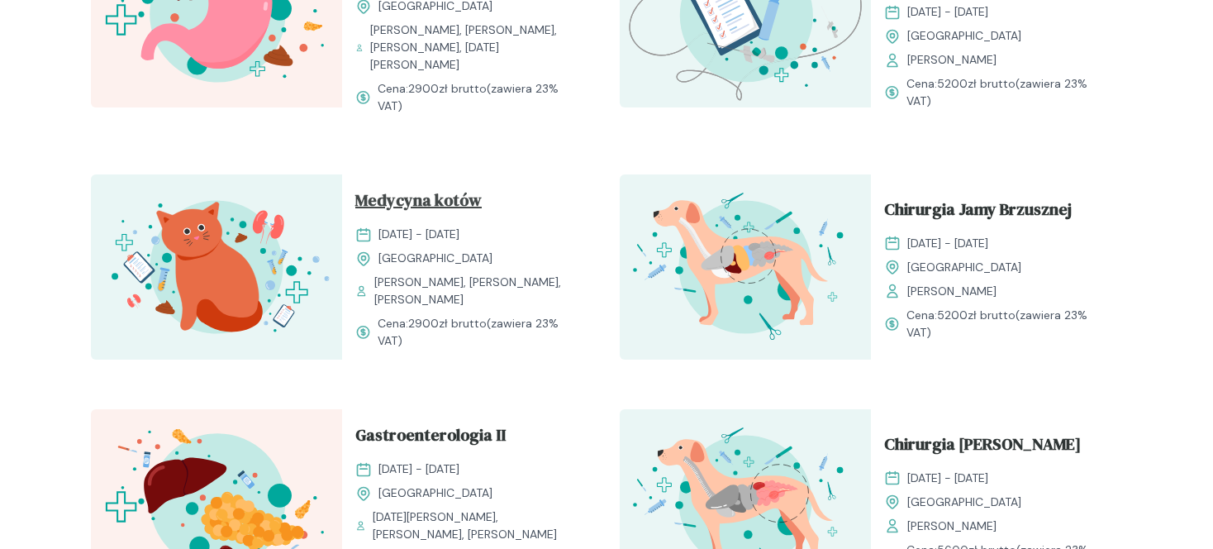
click at [418, 189] on span "Medycyna kotów" at bounding box center [418, 203] width 126 height 31
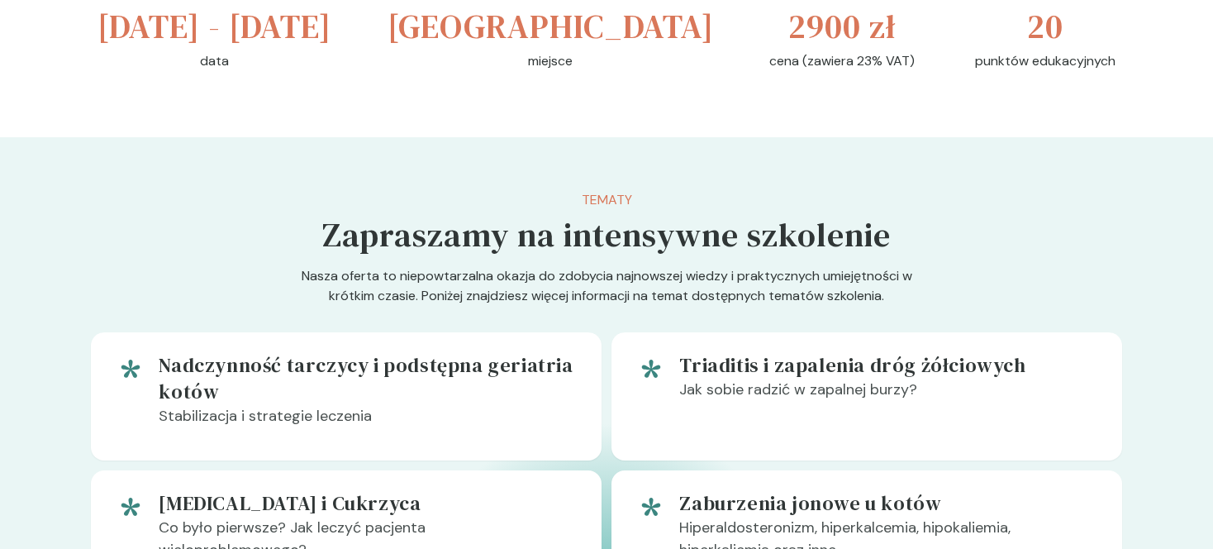
scroll to position [785, 0]
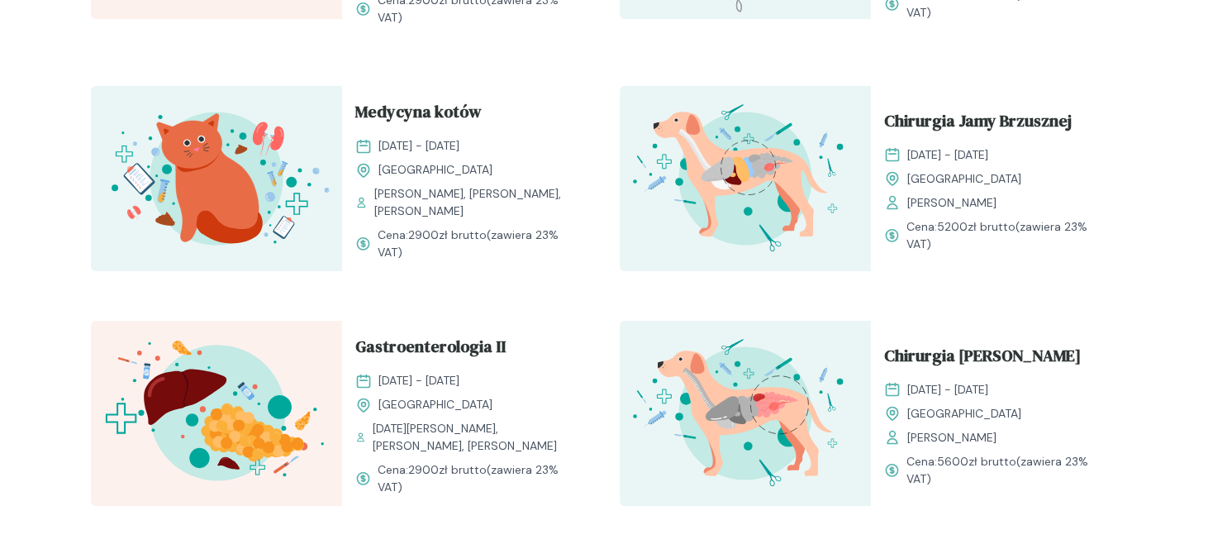
scroll to position [1483, 0]
click at [482, 339] on span "Gastroenterologia II" at bounding box center [430, 350] width 150 height 31
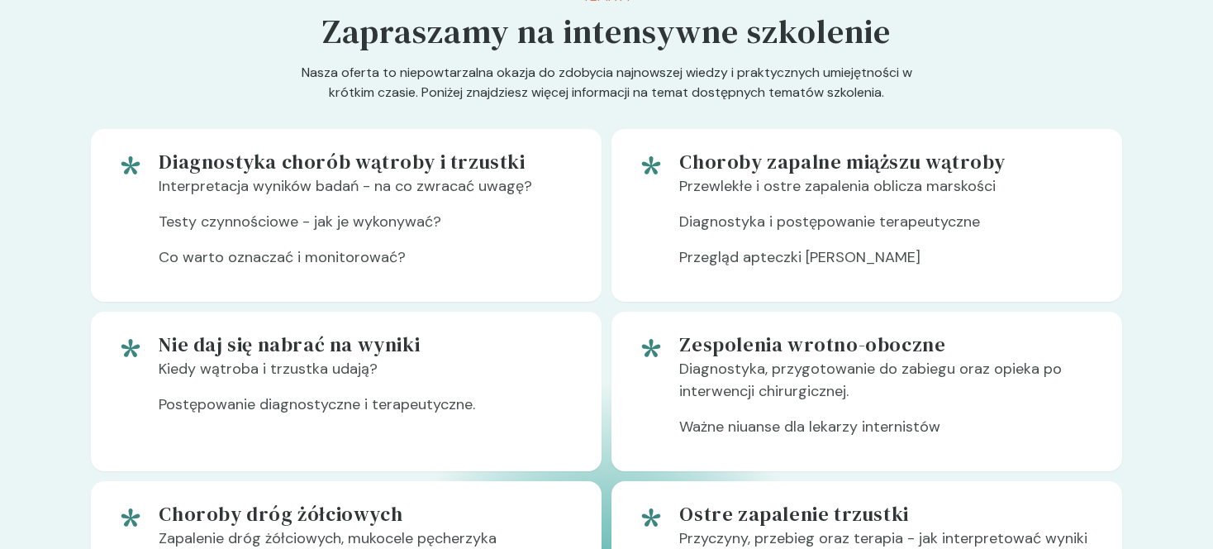
scroll to position [959, 0]
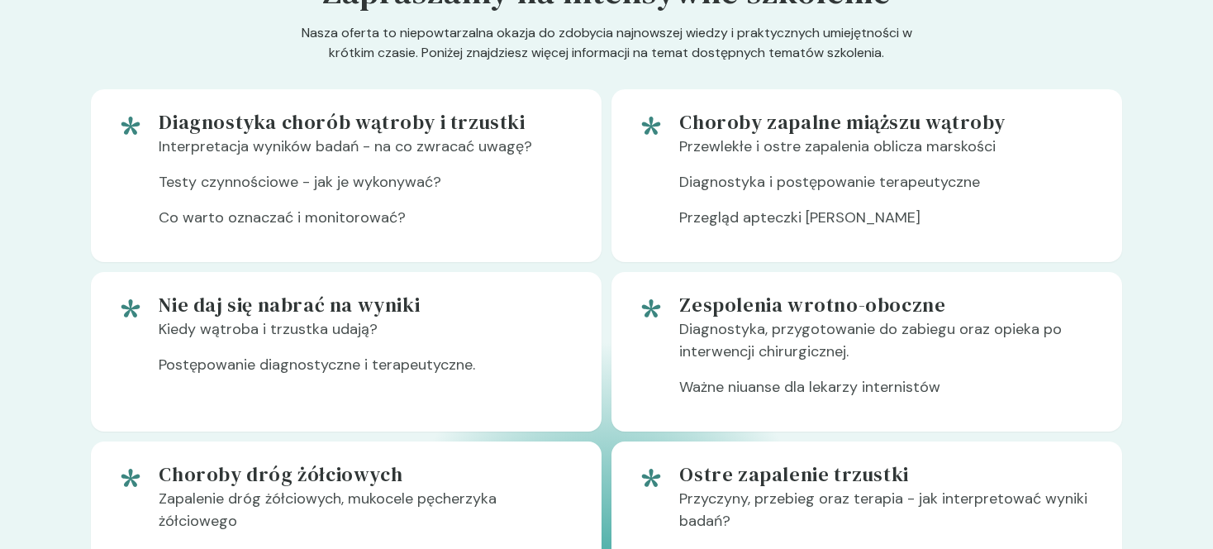
drag, startPoint x: 646, startPoint y: 312, endPoint x: 666, endPoint y: 309, distance: 20.1
click at [666, 309] on div at bounding box center [658, 352] width 41 height 120
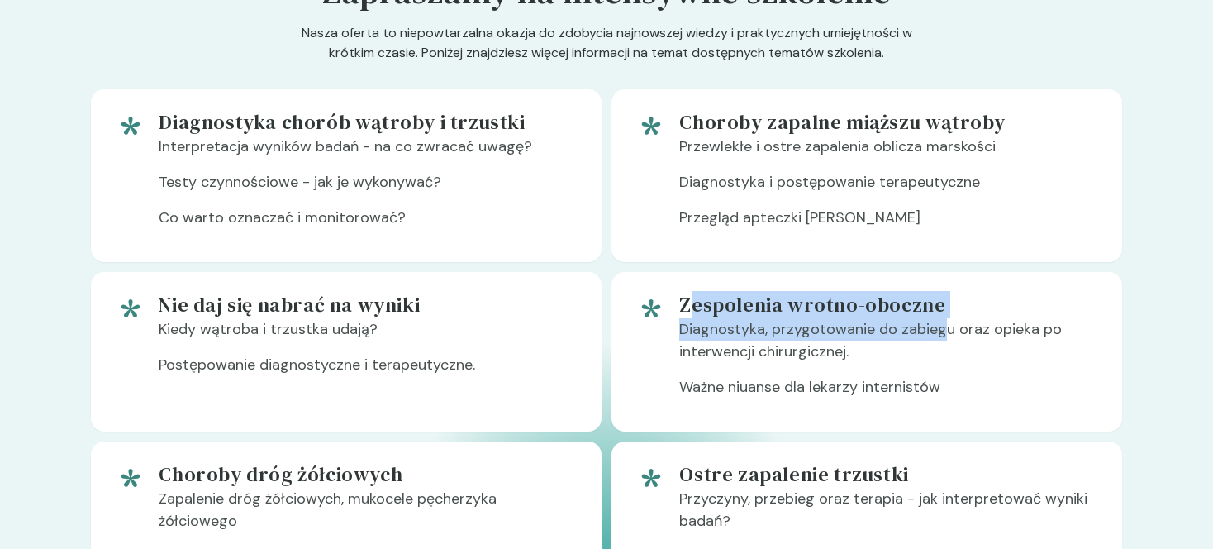
drag, startPoint x: 695, startPoint y: 304, endPoint x: 943, endPoint y: 324, distance: 249.5
click at [940, 324] on div "Zespolenia wrotno-oboczne Diagnostyka, przygotowanie do zabiegu oraz opieka po …" at bounding box center [887, 352] width 416 height 120
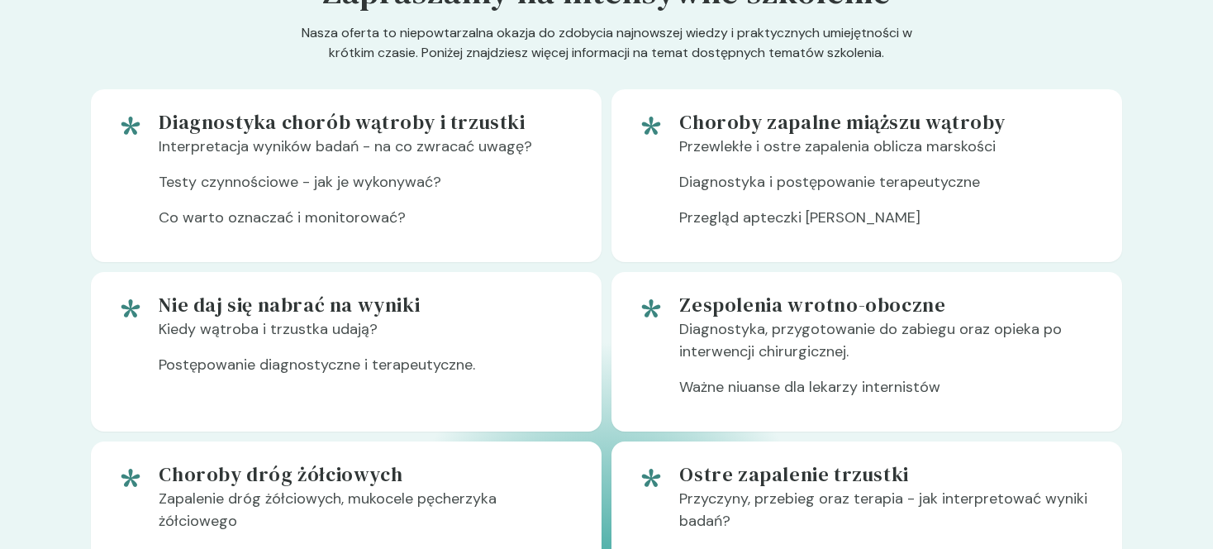
click at [1013, 375] on p "Diagnostyka, przygotowanie do zabiegu oraz opieka po interwencji chirurgicznej." at bounding box center [887, 347] width 416 height 58
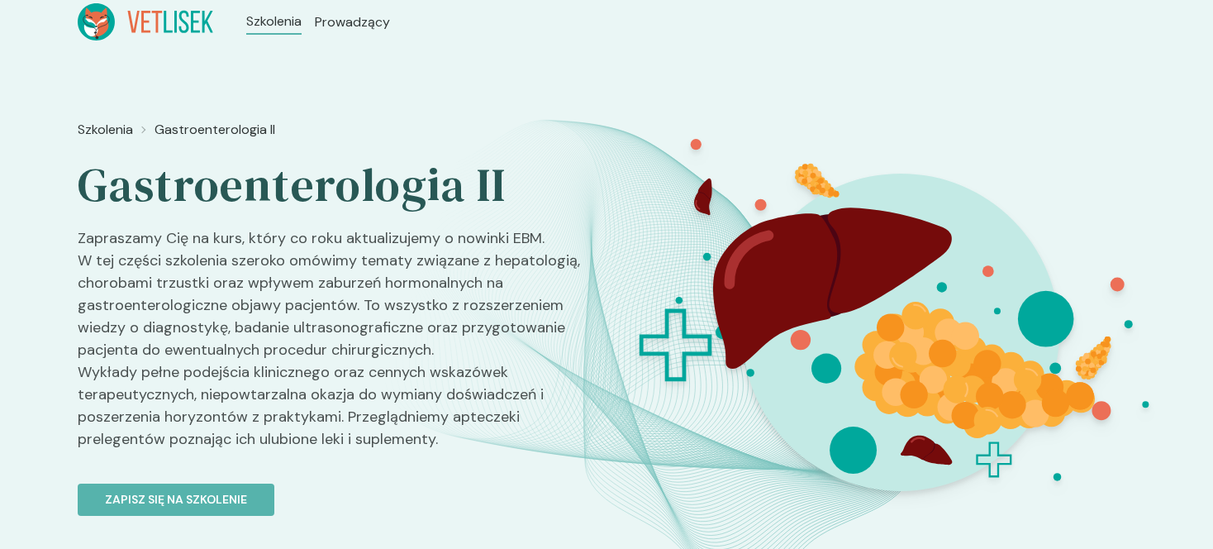
scroll to position [349, 0]
